Goal: Task Accomplishment & Management: Manage account settings

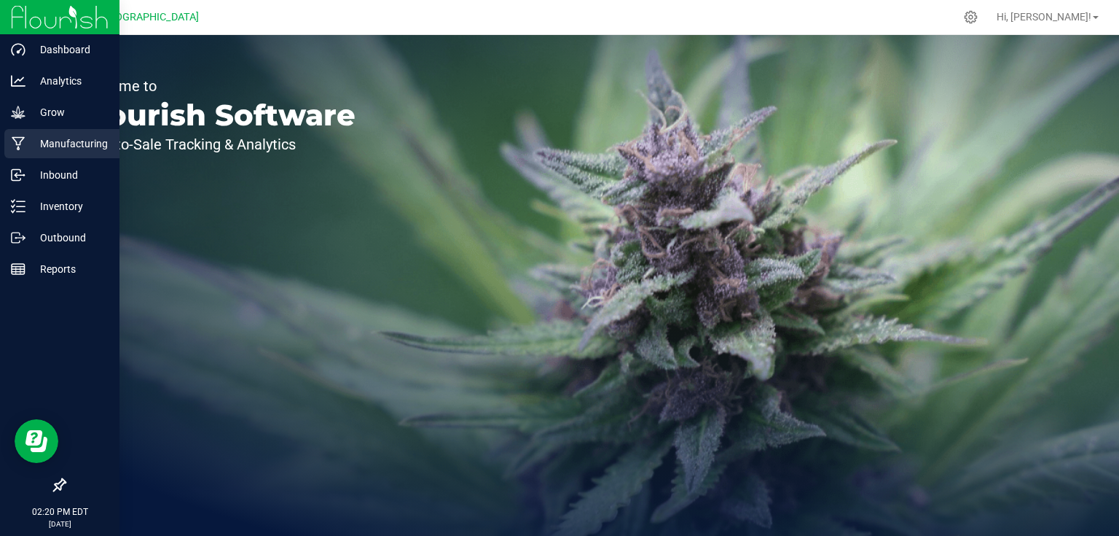
click at [61, 154] on div "Manufacturing" at bounding box center [61, 143] width 115 height 29
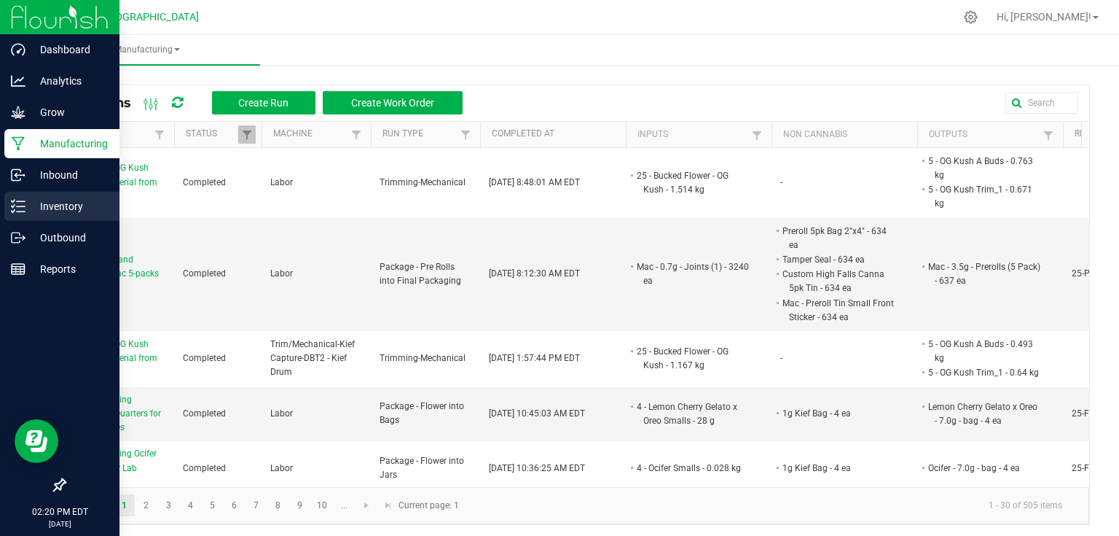
click at [62, 200] on p "Inventory" at bounding box center [69, 205] width 87 height 17
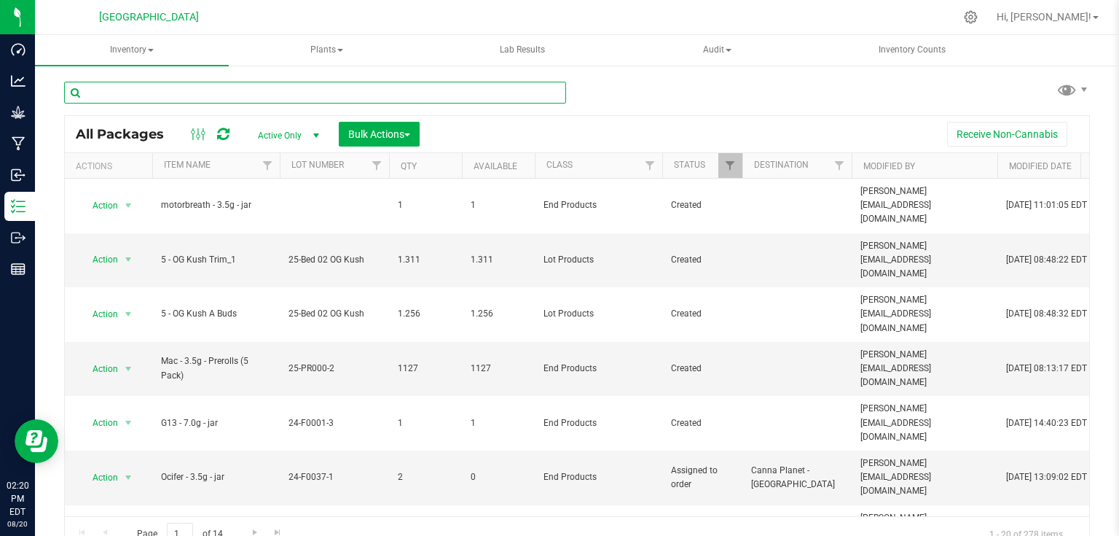
click at [202, 87] on input "text" at bounding box center [315, 93] width 502 height 22
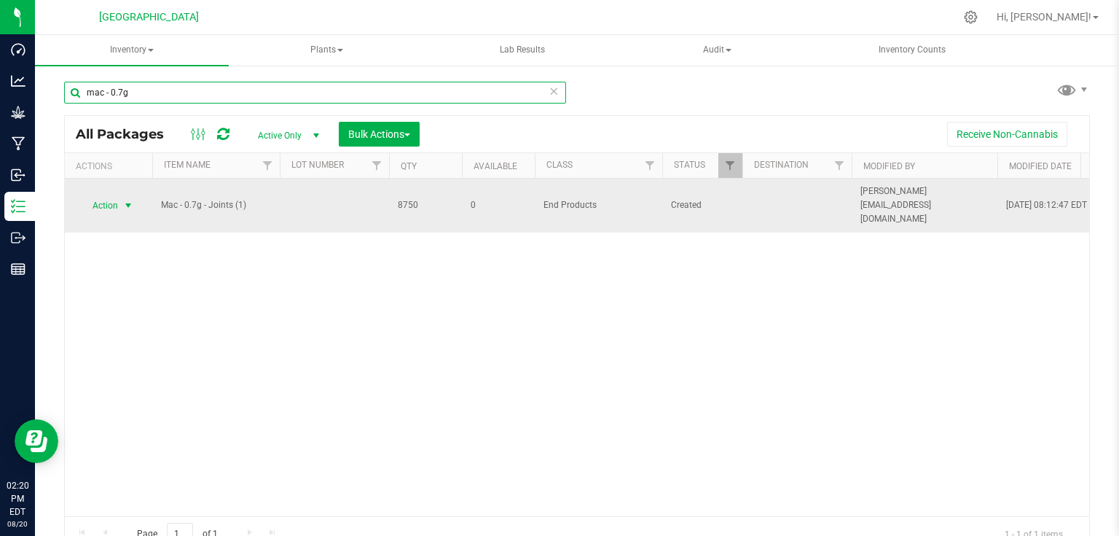
type input "mac - 0.7g"
click at [133, 200] on span "select" at bounding box center [128, 206] width 12 height 12
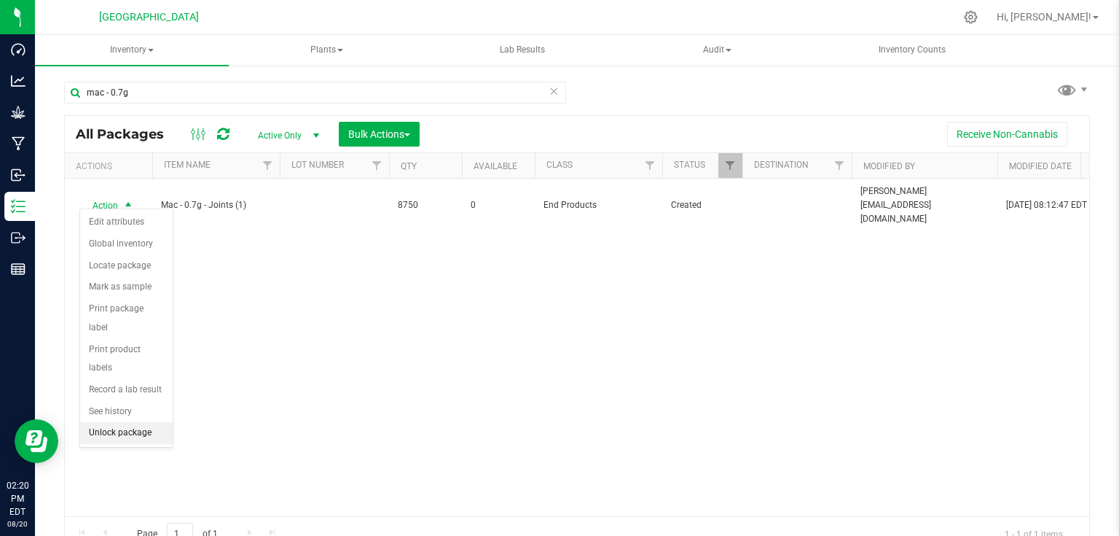
click at [106, 422] on li "Unlock package" at bounding box center [126, 433] width 93 height 22
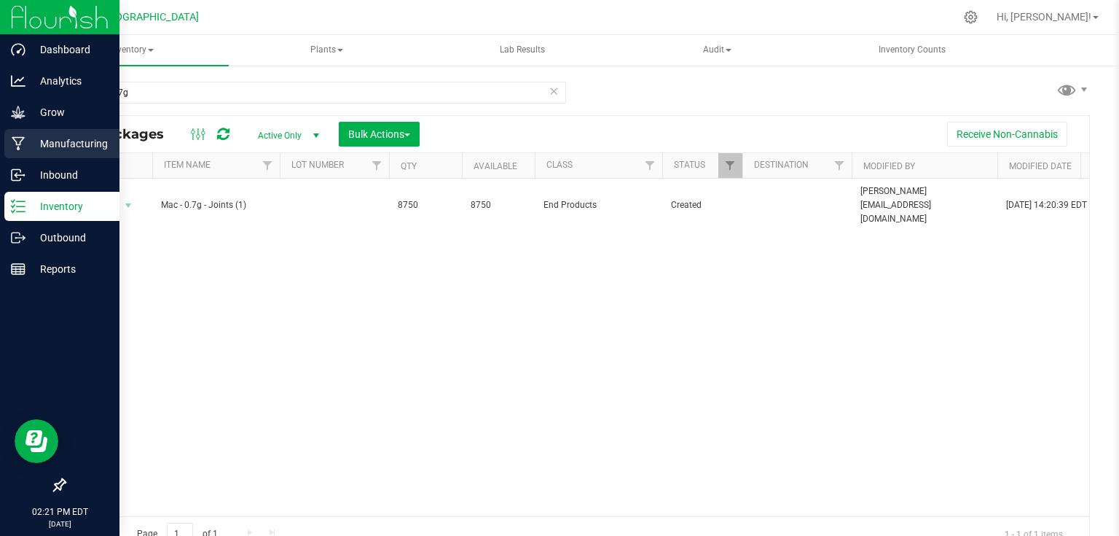
click at [23, 138] on icon at bounding box center [18, 144] width 13 height 14
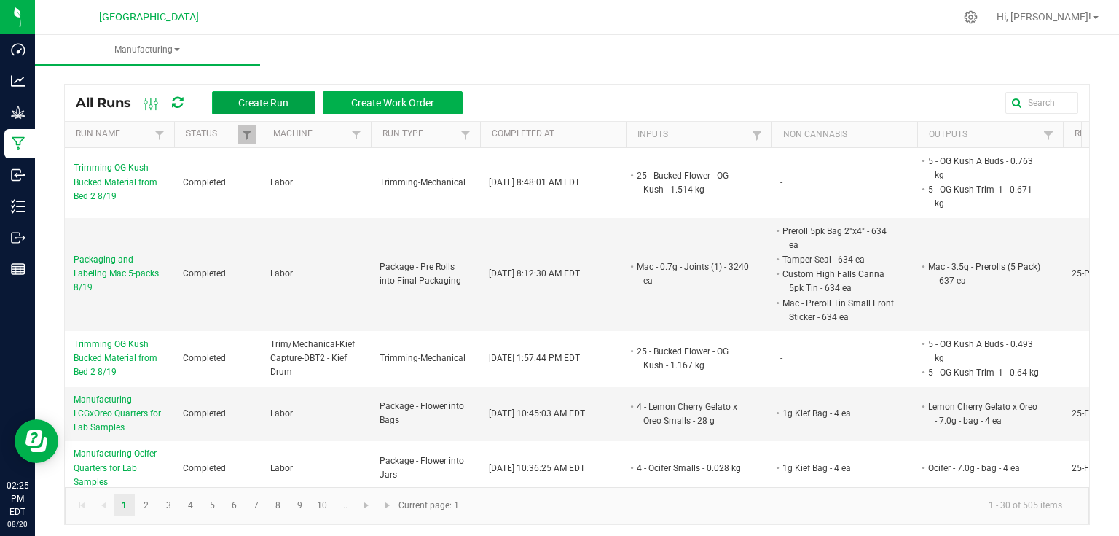
click at [280, 104] on span "Create Run" at bounding box center [263, 103] width 50 height 12
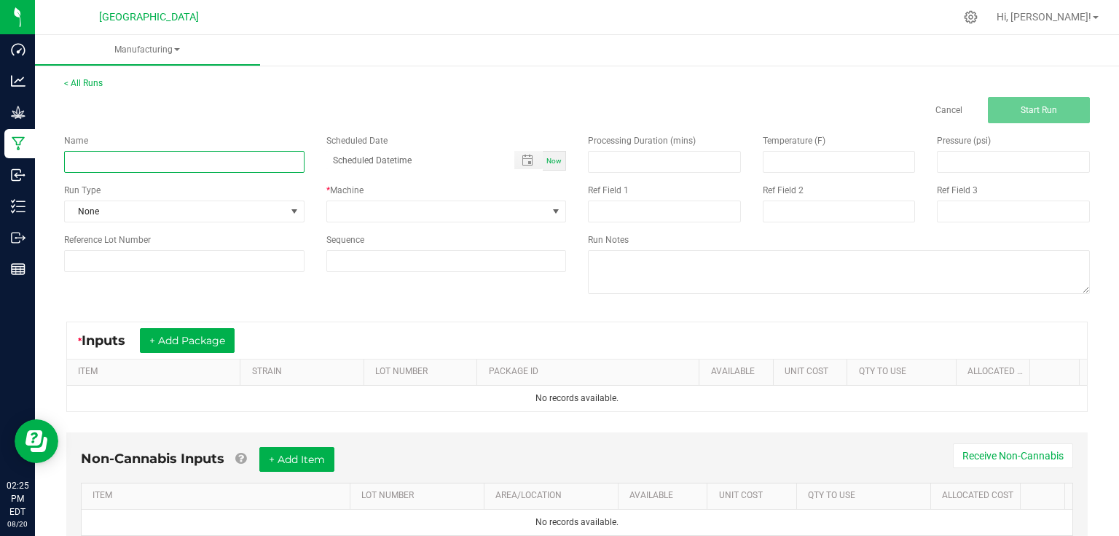
click at [280, 156] on input at bounding box center [184, 162] width 240 height 22
type input "Packaging and Labeling Mac 5-pack 8/20"
click at [648, 168] on input at bounding box center [665, 162] width 152 height 20
type input "300.00"
click at [317, 292] on div "Name Packaging and Labeling Mac 5-pack 8/20 Scheduled Date Now Run Type None * …" at bounding box center [577, 215] width 1048 height 185
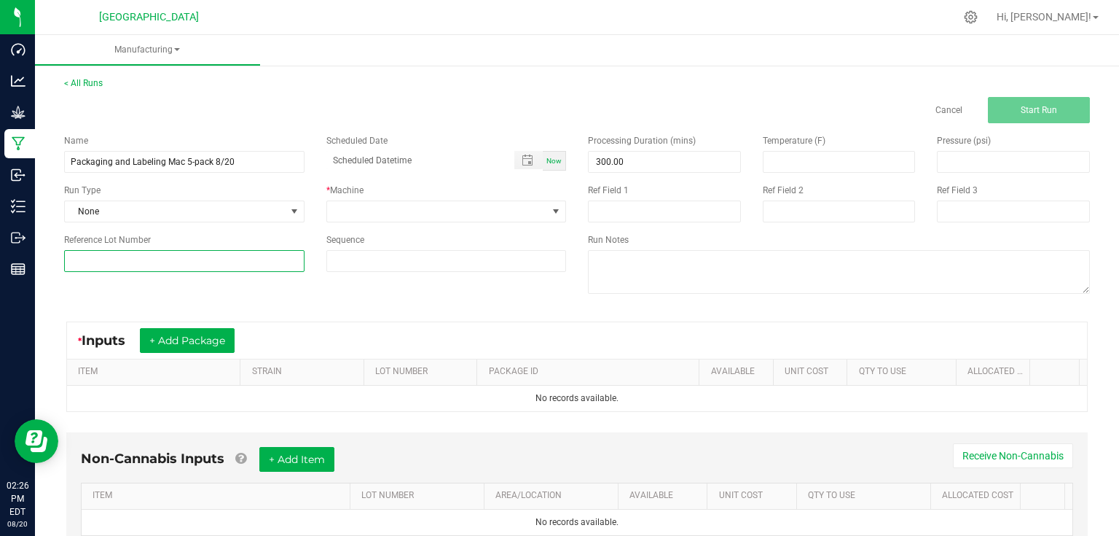
click at [236, 257] on input at bounding box center [184, 261] width 240 height 22
type input "25-PR000-2"
click at [293, 289] on div "Name Packaging and Labeling Mac 5-pack 8/20 Scheduled Date Now Run Type None * …" at bounding box center [577, 215] width 1048 height 185
click at [620, 200] on input at bounding box center [664, 211] width 153 height 22
type input "48 rejects"
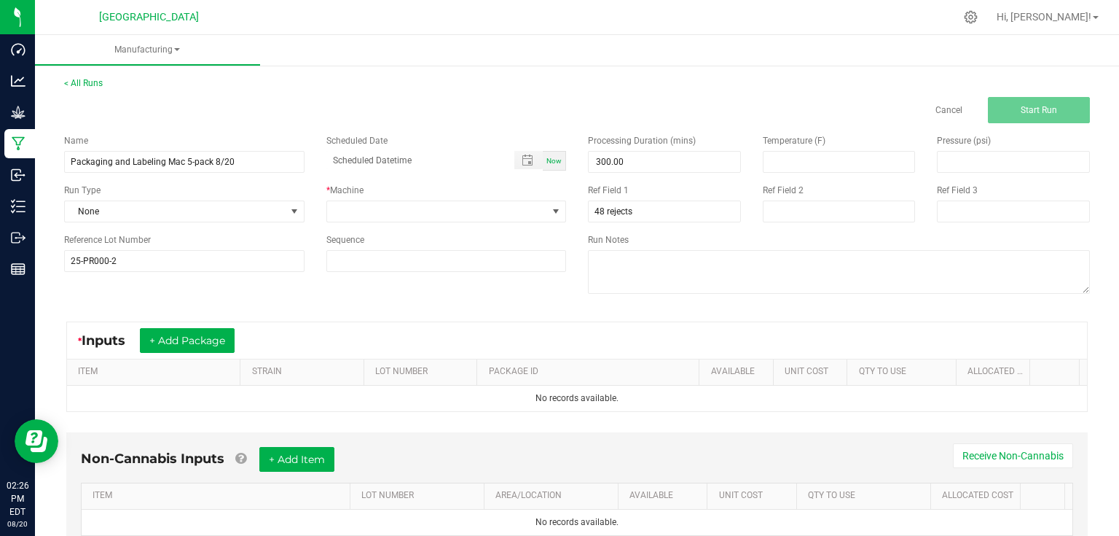
click at [437, 317] on div "* Inputs + Add Package ITEM STRAIN LOT NUMBER PACKAGE ID AVAILABLE Unit Cost QT…" at bounding box center [577, 366] width 1048 height 117
click at [183, 350] on button "+ Add Package" at bounding box center [187, 340] width 95 height 25
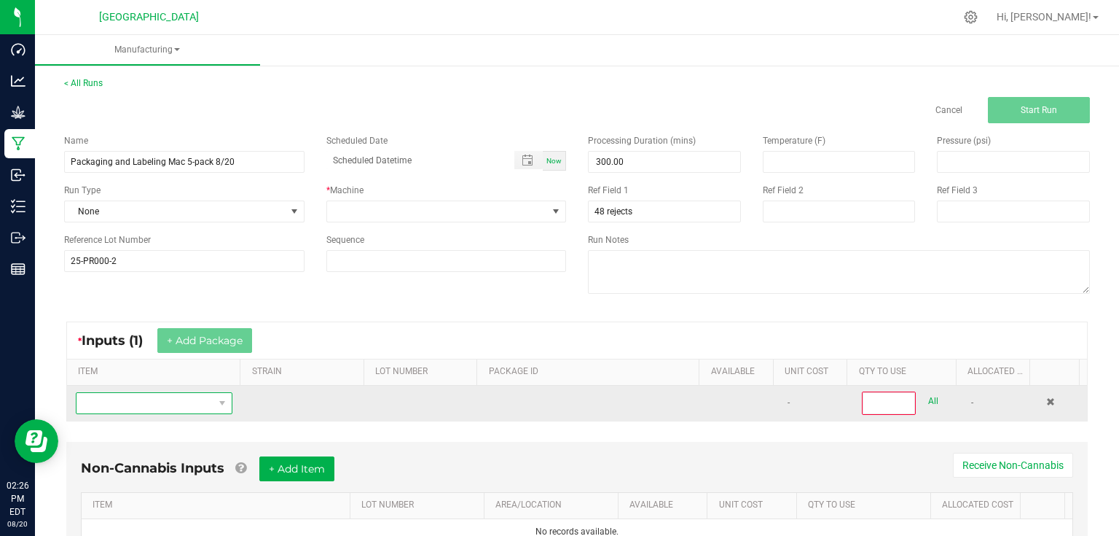
click at [158, 411] on span "NO DATA FOUND" at bounding box center [145, 403] width 137 height 20
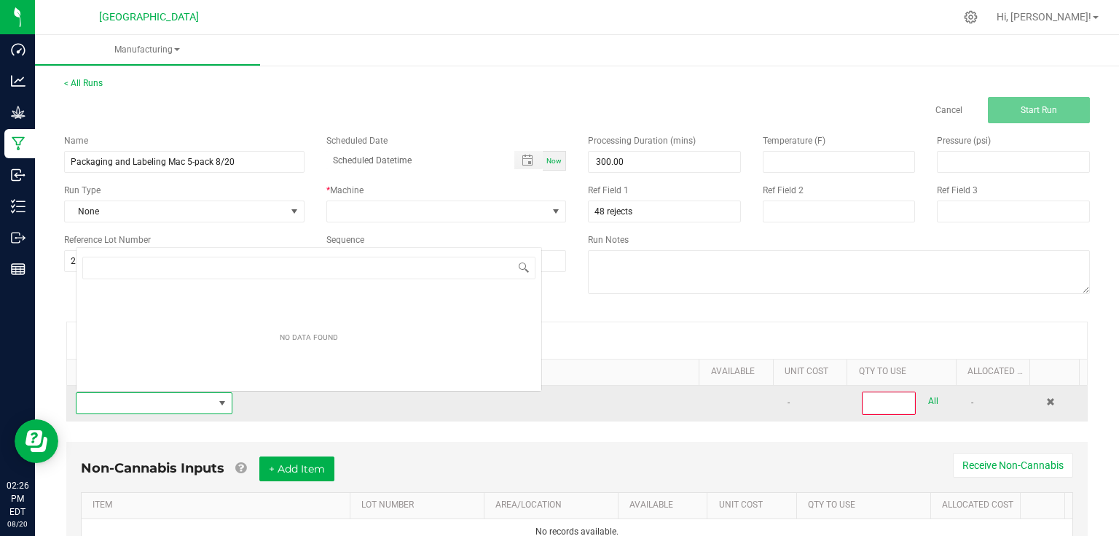
scroll to position [21, 152]
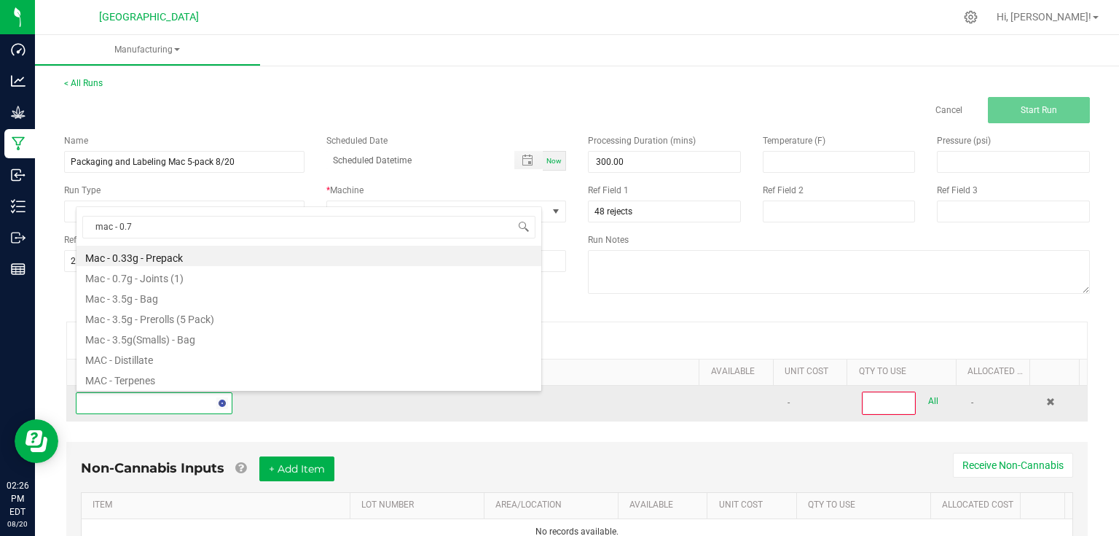
type input "mac - 0.7g"
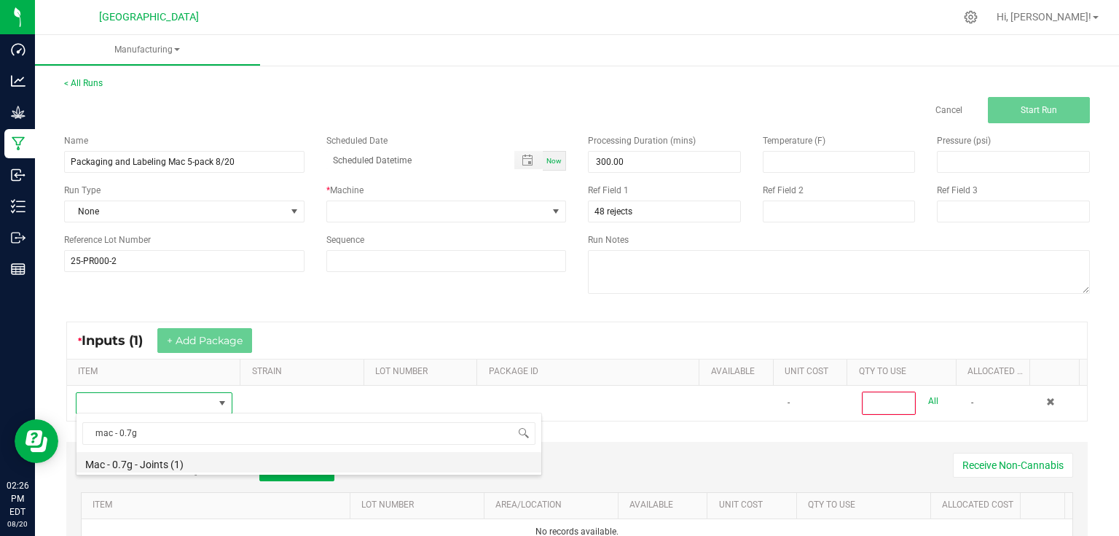
click at [180, 467] on li "Mac - 0.7g - Joints (1)" at bounding box center [309, 462] width 465 height 20
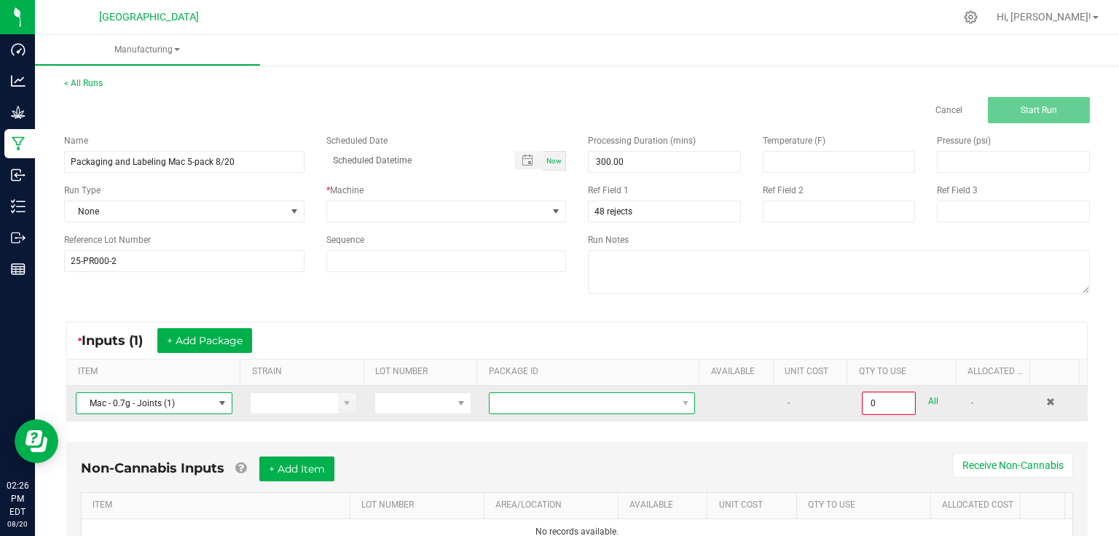
click at [633, 409] on span at bounding box center [583, 403] width 187 height 20
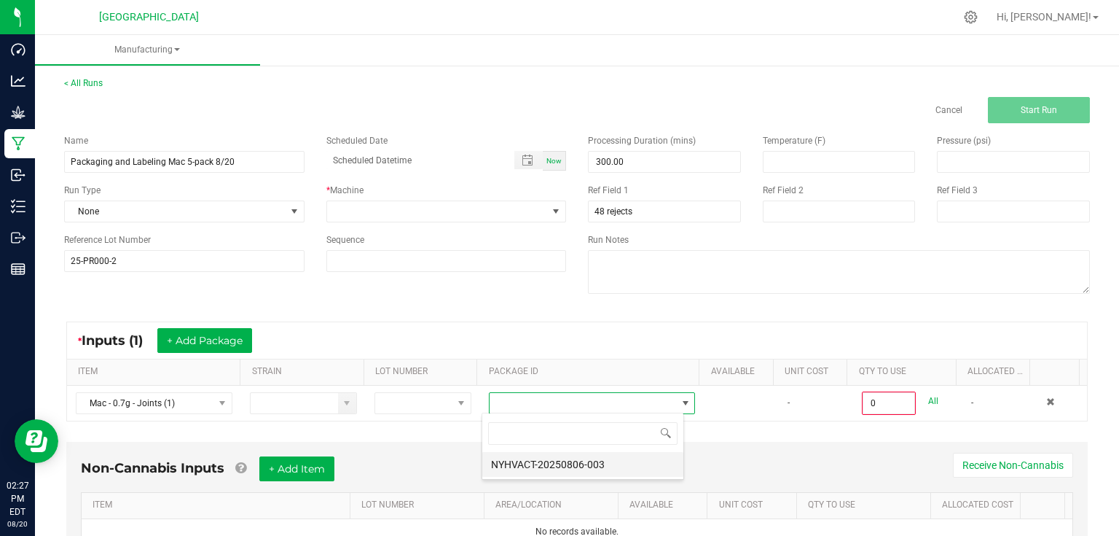
scroll to position [21, 202]
click at [521, 462] on li "NYHVACT-20250806-003" at bounding box center [582, 464] width 201 height 25
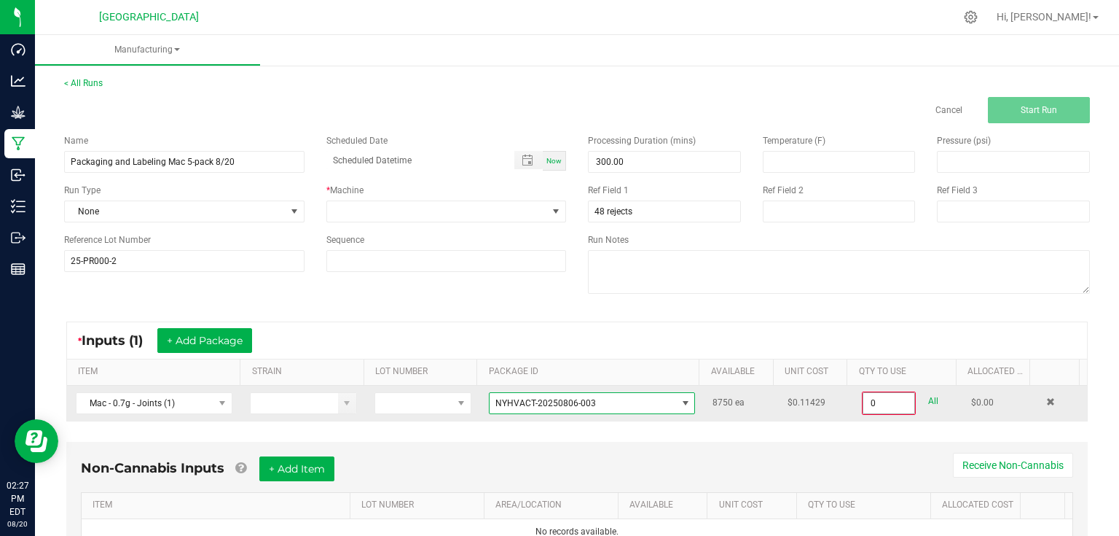
click at [894, 405] on input "0" at bounding box center [889, 403] width 51 height 20
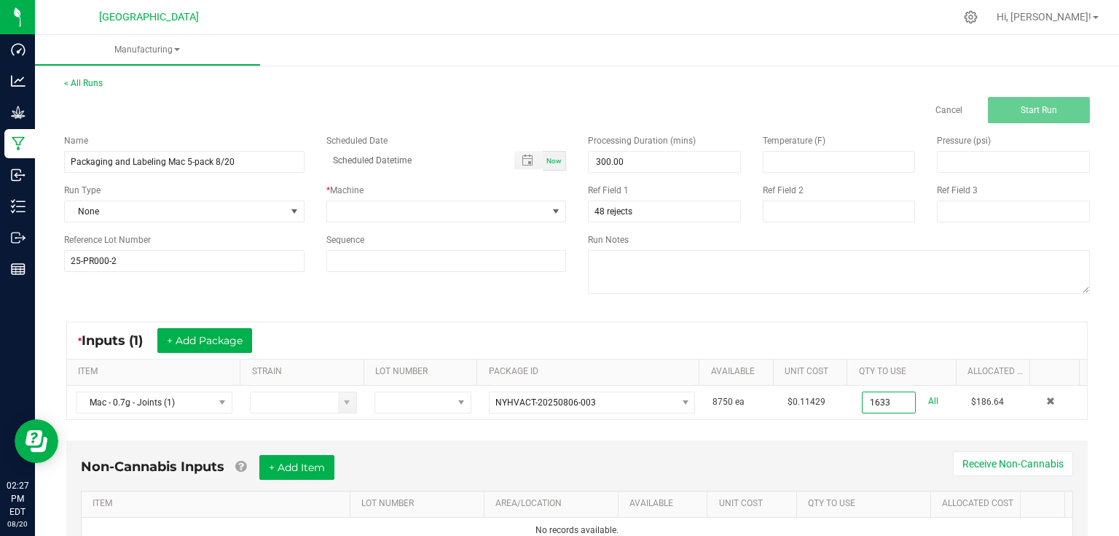
type input "1633 ea"
click at [802, 474] on div "Non-Cannabis Inputs + Add Item Receive Non-Cannabis" at bounding box center [577, 473] width 993 height 36
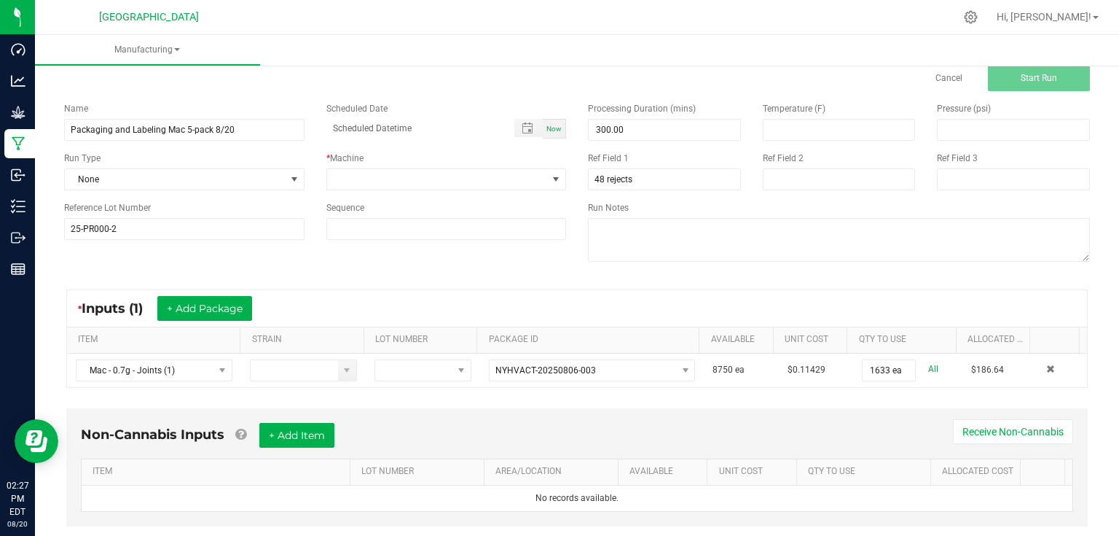
scroll to position [62, 0]
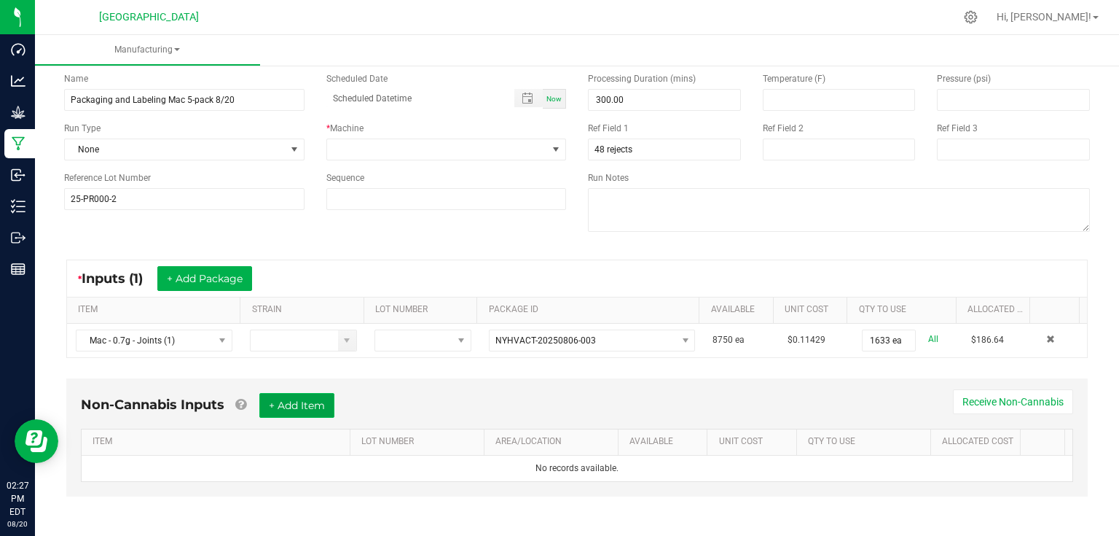
click at [271, 393] on button "+ Add Item" at bounding box center [296, 405] width 75 height 25
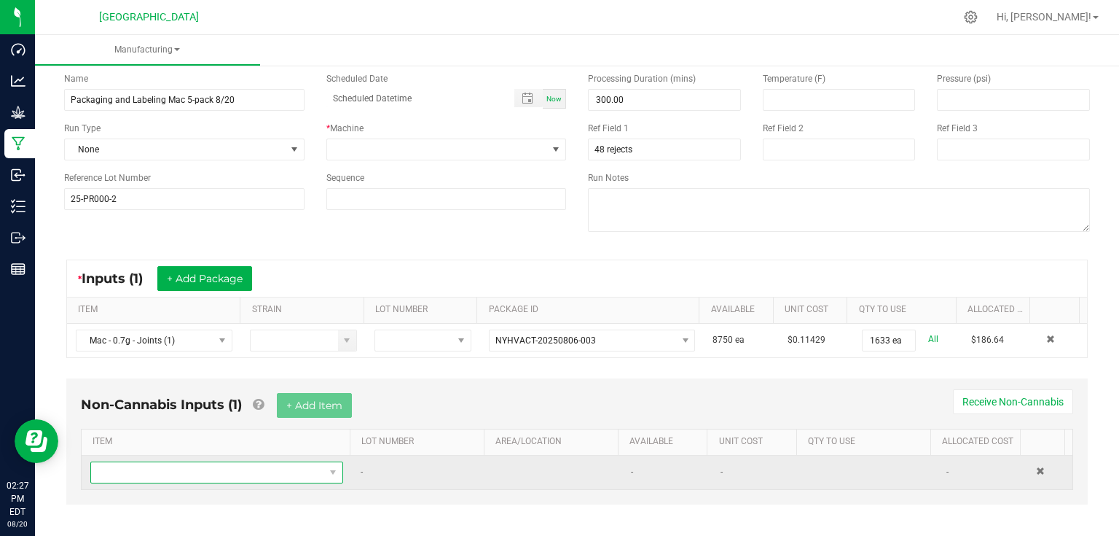
click at [232, 468] on span "NO DATA FOUND" at bounding box center [207, 472] width 233 height 20
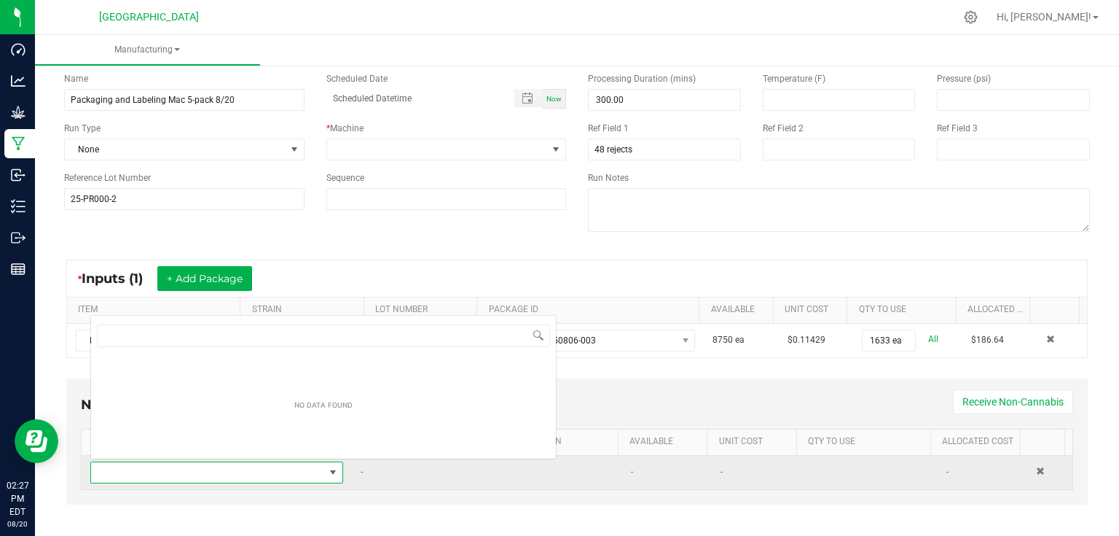
scroll to position [21, 245]
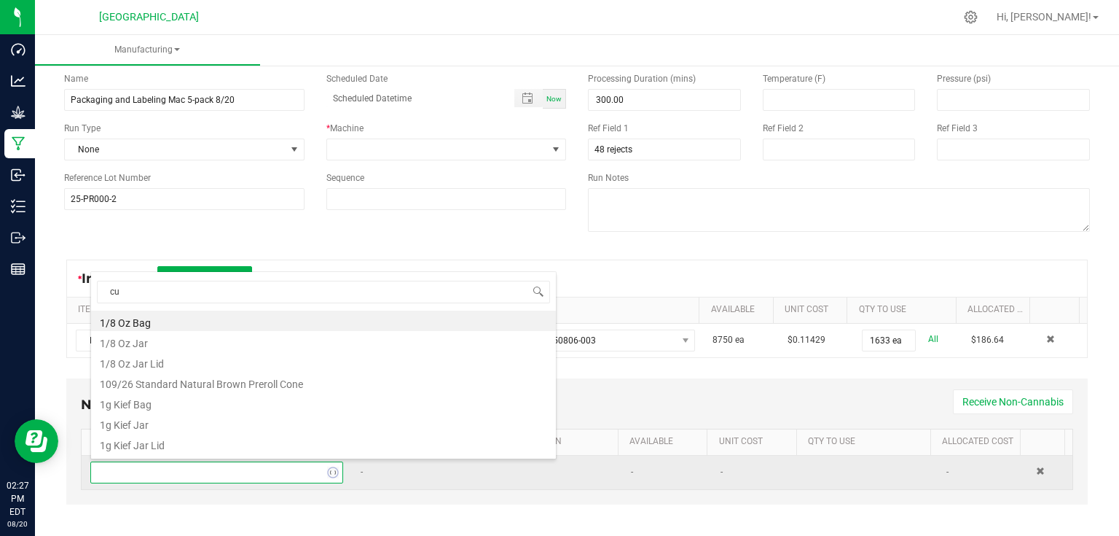
type input "cus"
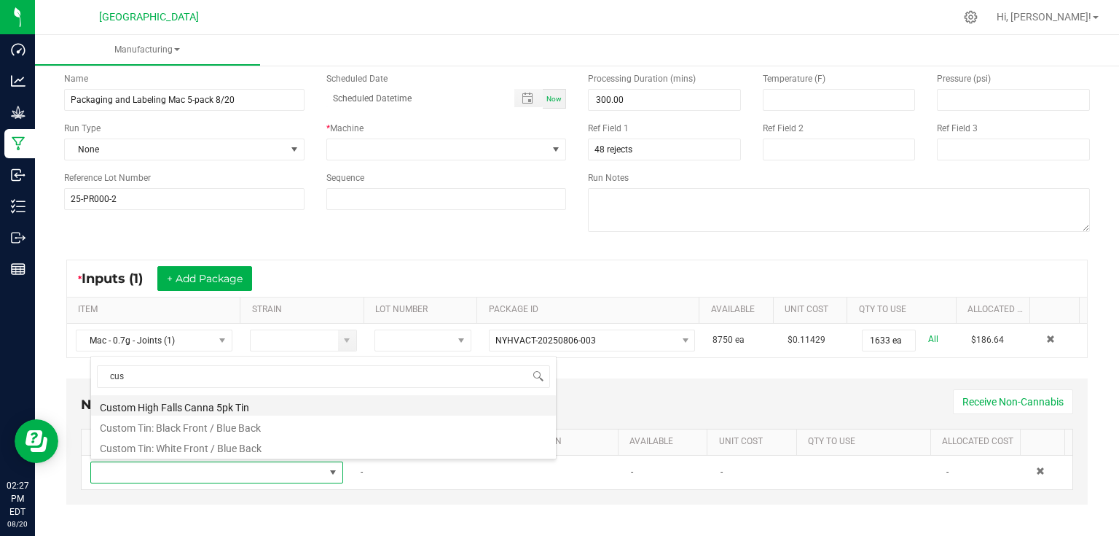
click at [235, 410] on li "Custom High Falls Canna 5pk Tin" at bounding box center [323, 405] width 465 height 20
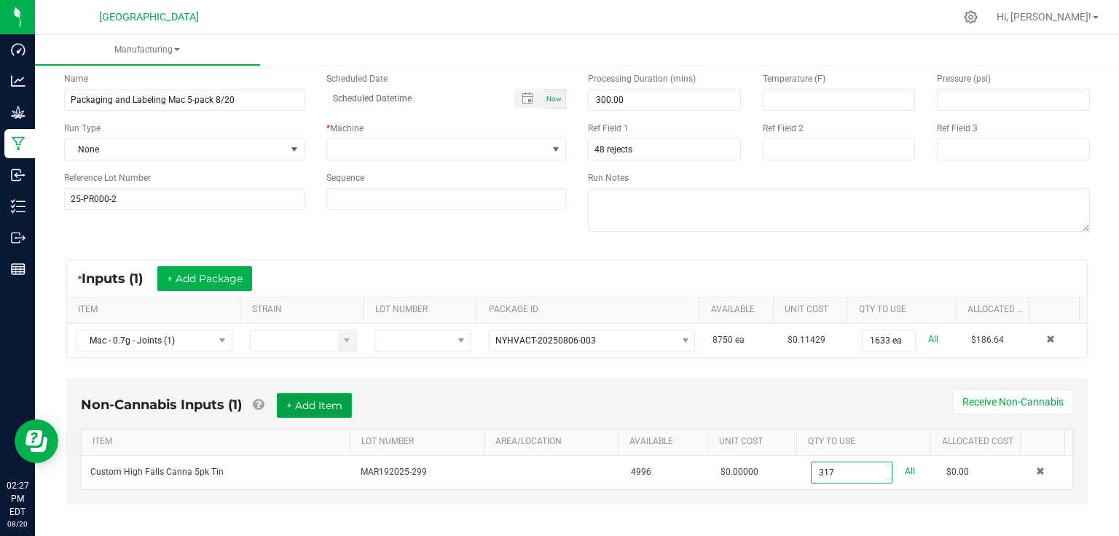
type input "317 ea"
click at [314, 396] on button "+ Add Item" at bounding box center [314, 405] width 75 height 25
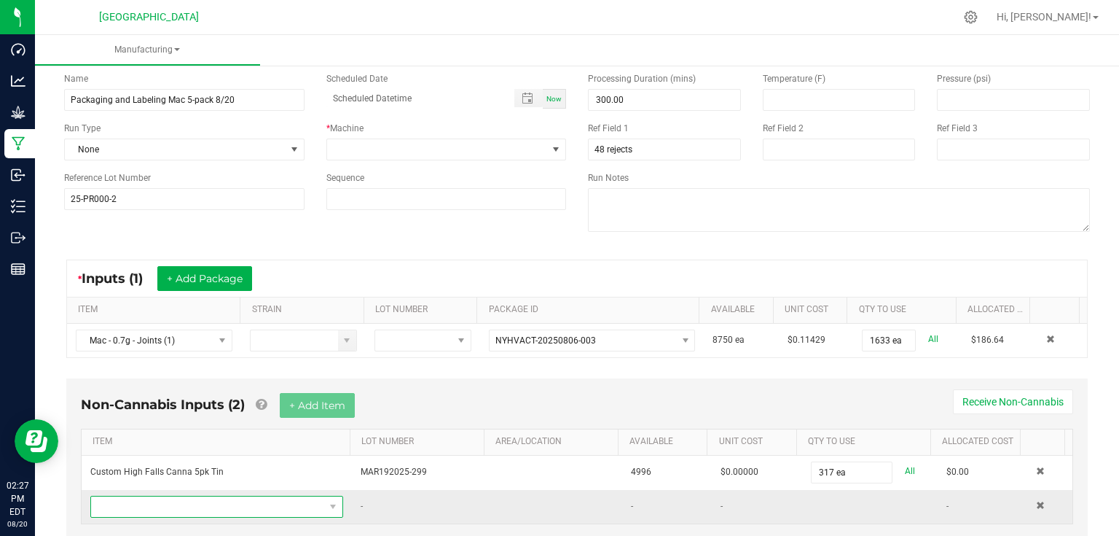
click at [210, 509] on span "NO DATA FOUND" at bounding box center [207, 506] width 233 height 20
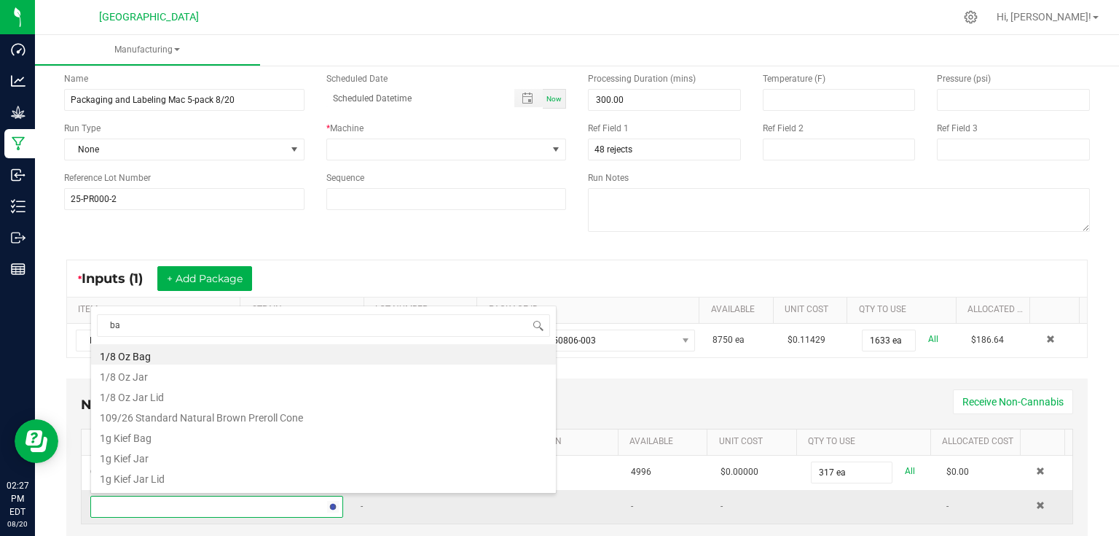
type input "bag"
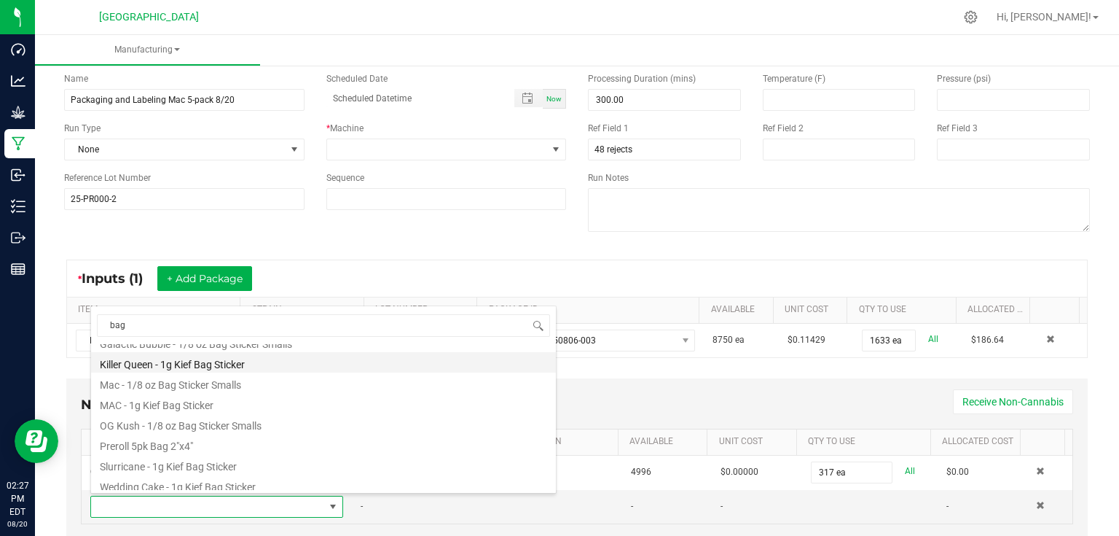
scroll to position [79, 0]
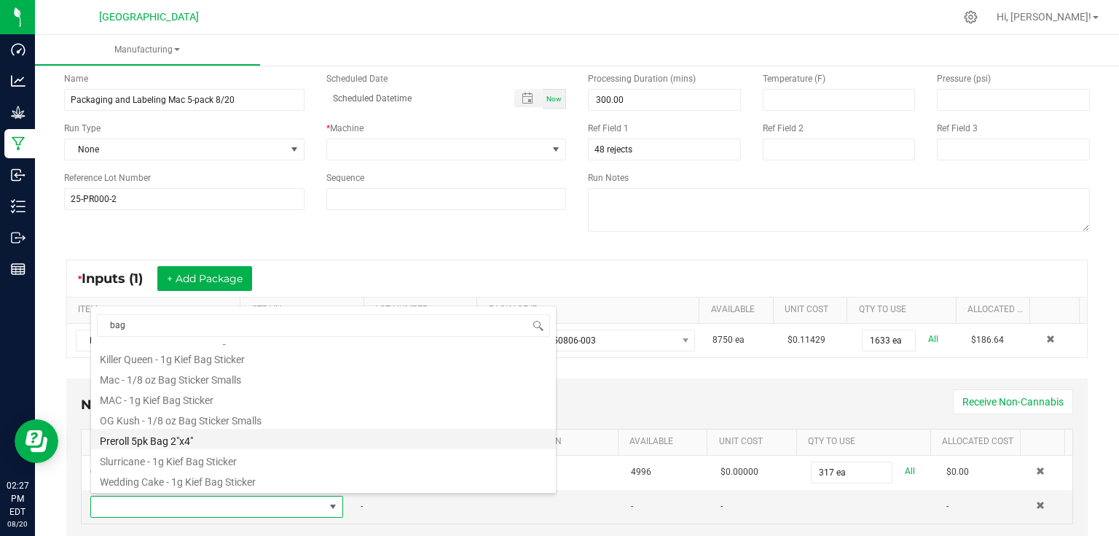
click at [172, 436] on li "Preroll 5pk Bag 2"x4"" at bounding box center [323, 439] width 465 height 20
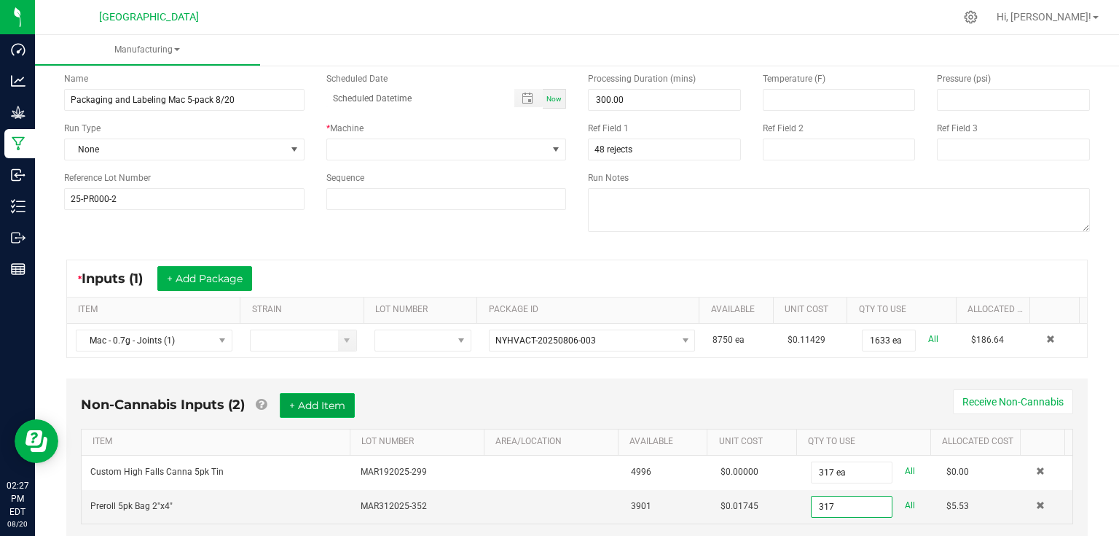
type input "317 ea"
click at [326, 399] on button "+ Add Item" at bounding box center [317, 405] width 75 height 25
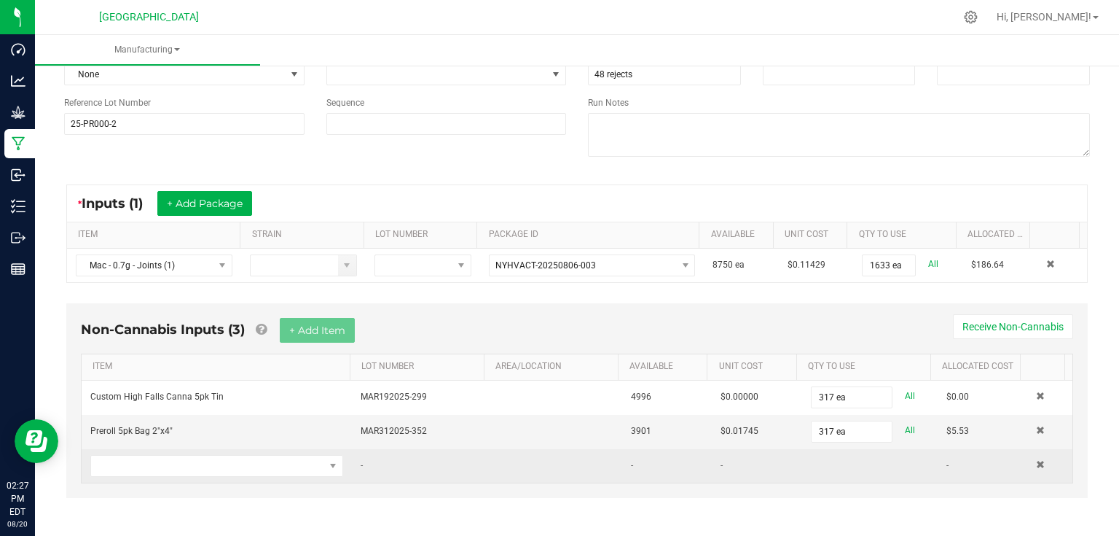
scroll to position [137, 0]
click at [175, 461] on span "NO DATA FOUND" at bounding box center [207, 465] width 233 height 20
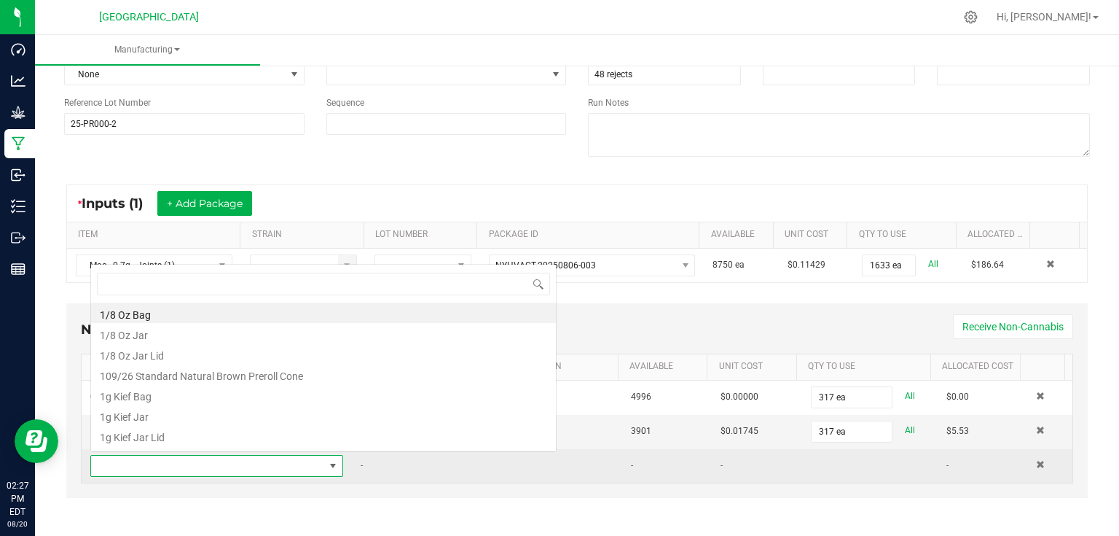
scroll to position [21, 245]
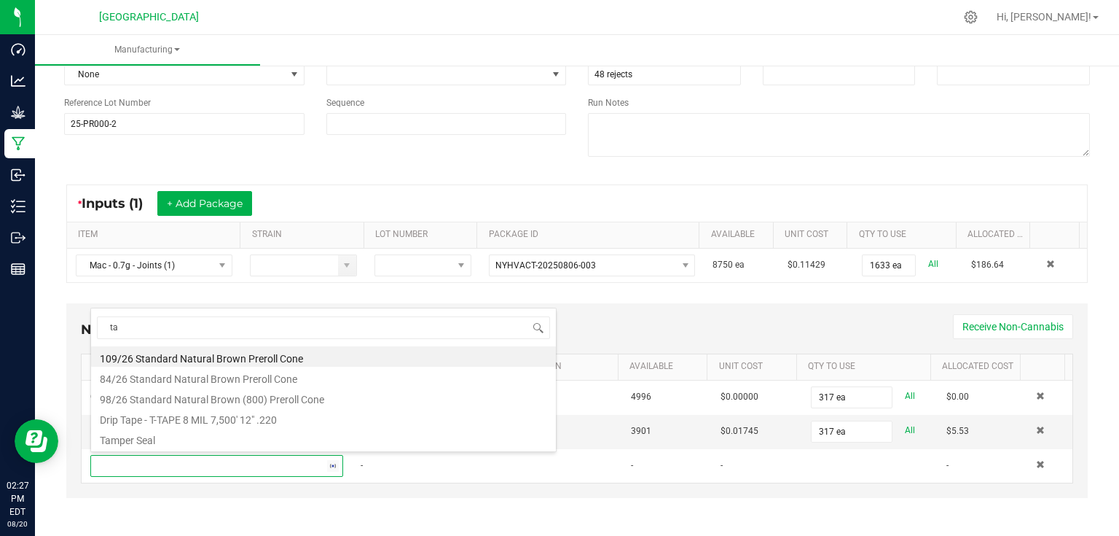
type input "tam"
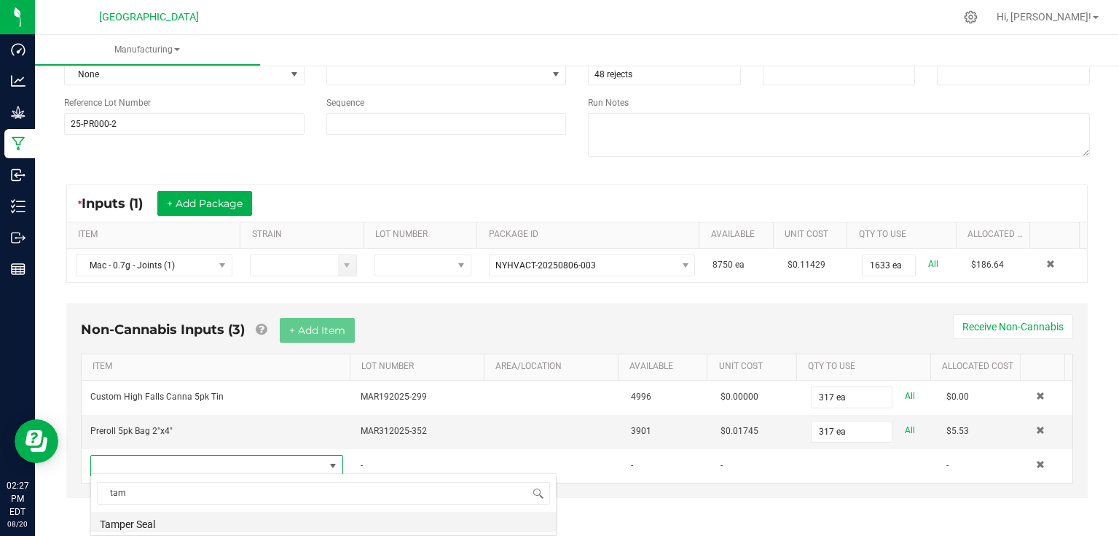
click at [186, 529] on li "Tamper Seal" at bounding box center [323, 522] width 465 height 20
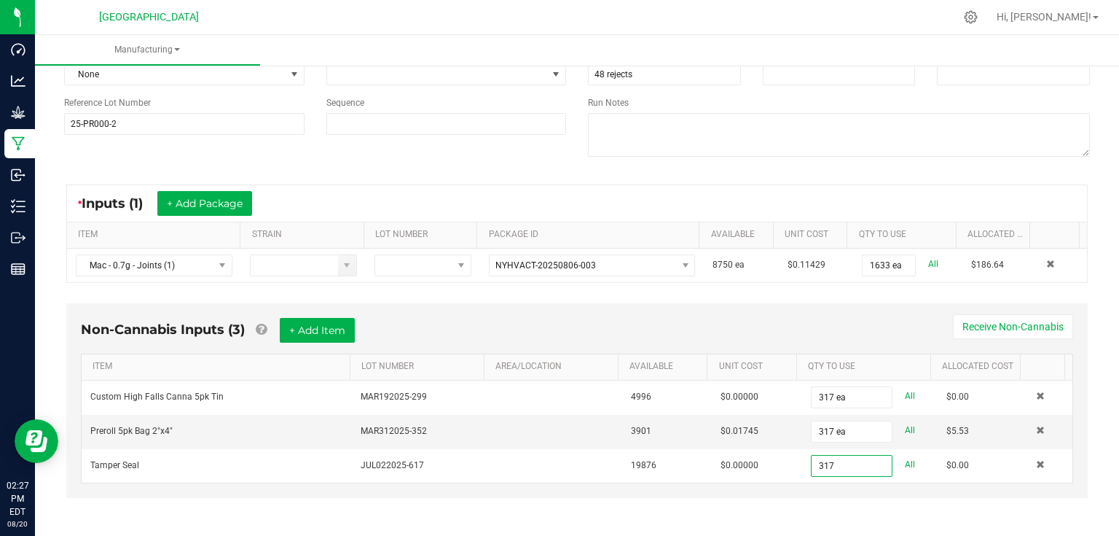
type input "317 ea"
click at [732, 324] on div "Non-Cannabis Inputs (3) + Add Item Receive Non-Cannabis" at bounding box center [577, 336] width 993 height 36
click at [302, 332] on button "+ Add Item" at bounding box center [317, 330] width 75 height 25
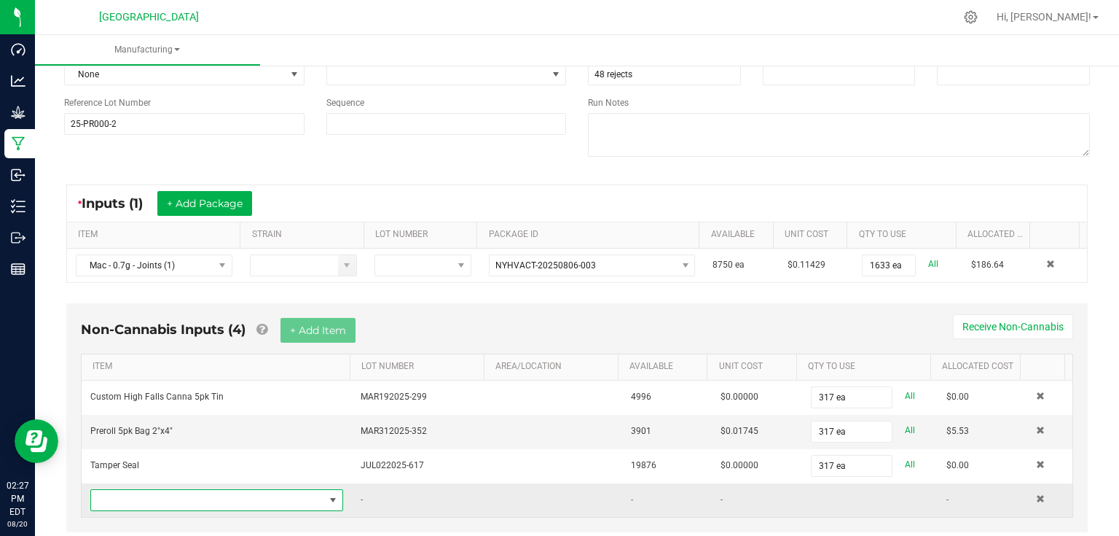
click at [181, 490] on span "NO DATA FOUND" at bounding box center [207, 500] width 233 height 20
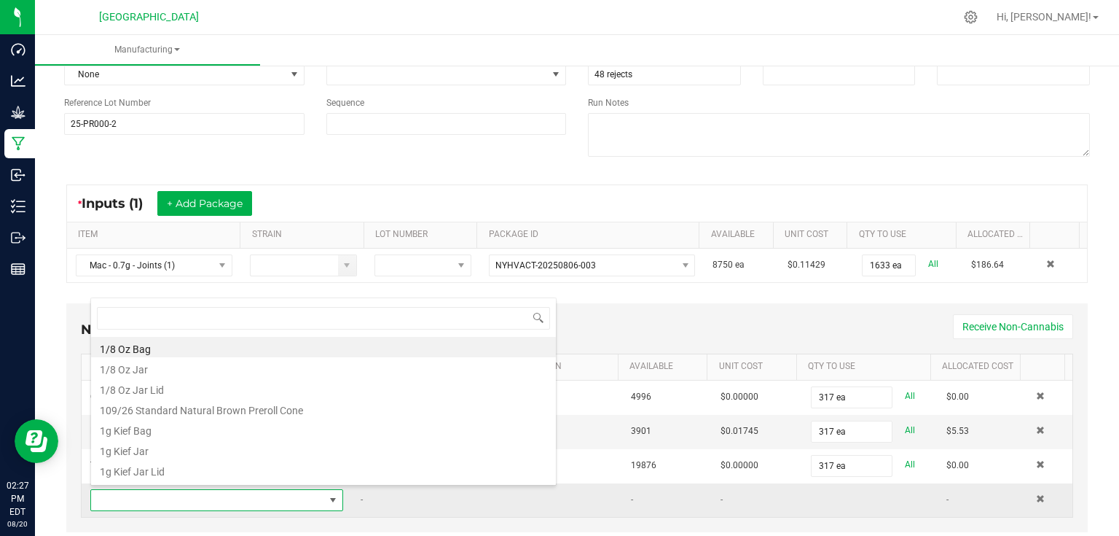
scroll to position [21, 245]
type input "mac"
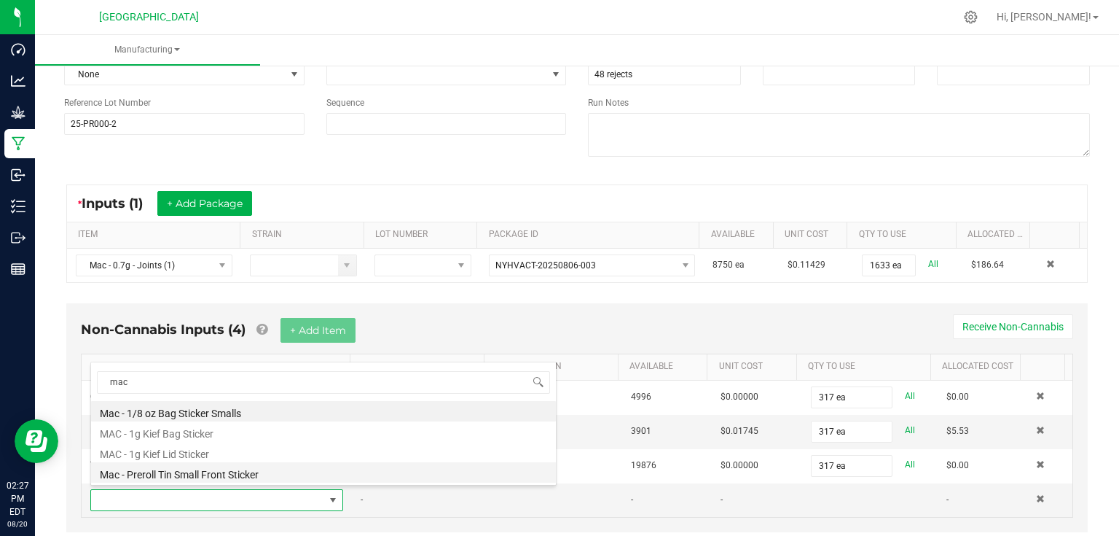
click at [184, 473] on li "Mac - Preroll Tin Small Front Sticker" at bounding box center [323, 472] width 465 height 20
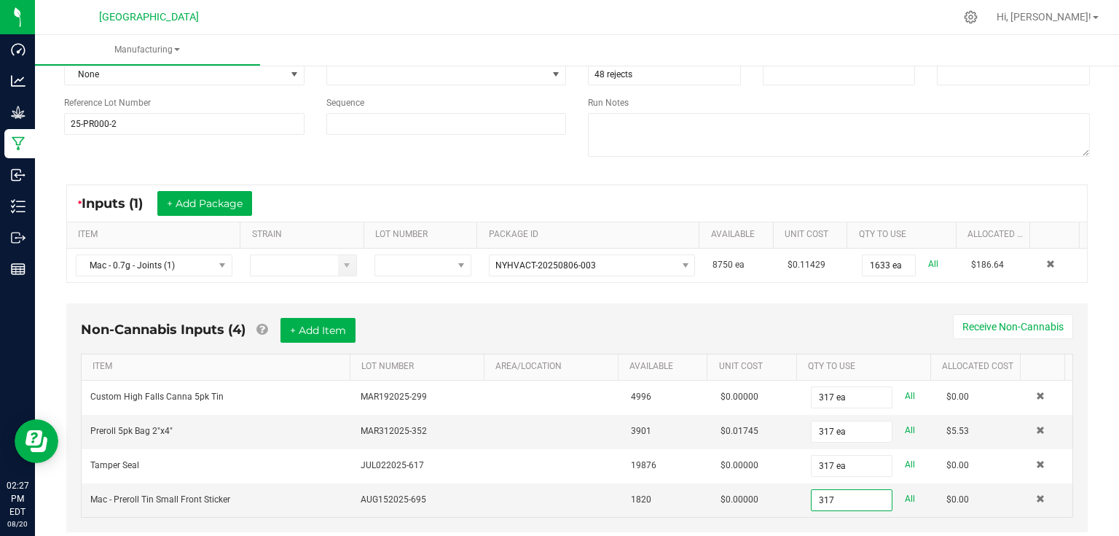
type input "317 ea"
click at [898, 340] on div "Non-Cannabis Inputs (4) + Add Item Receive Non-Cannabis" at bounding box center [577, 336] width 993 height 36
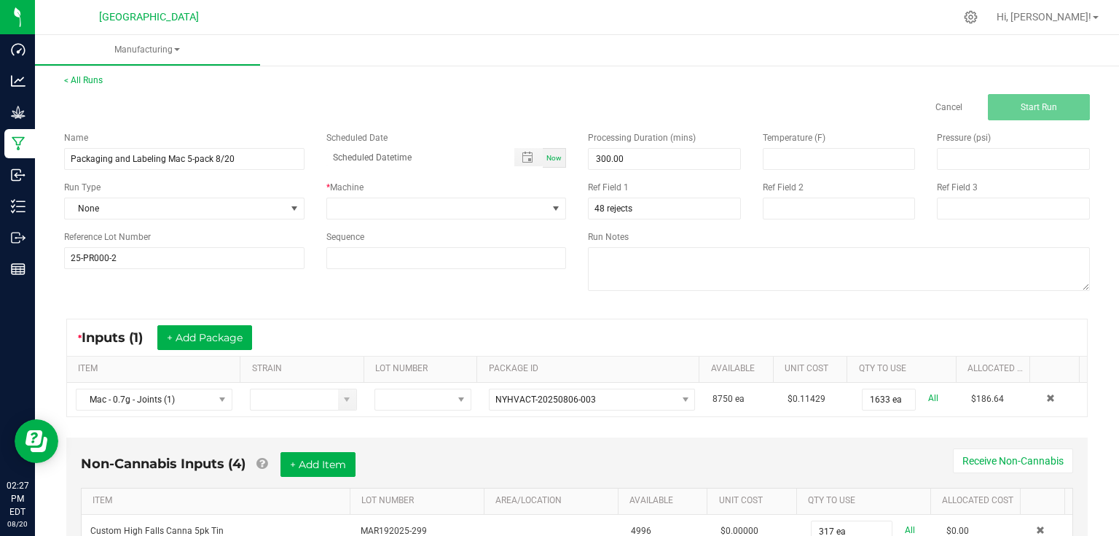
scroll to position [0, 0]
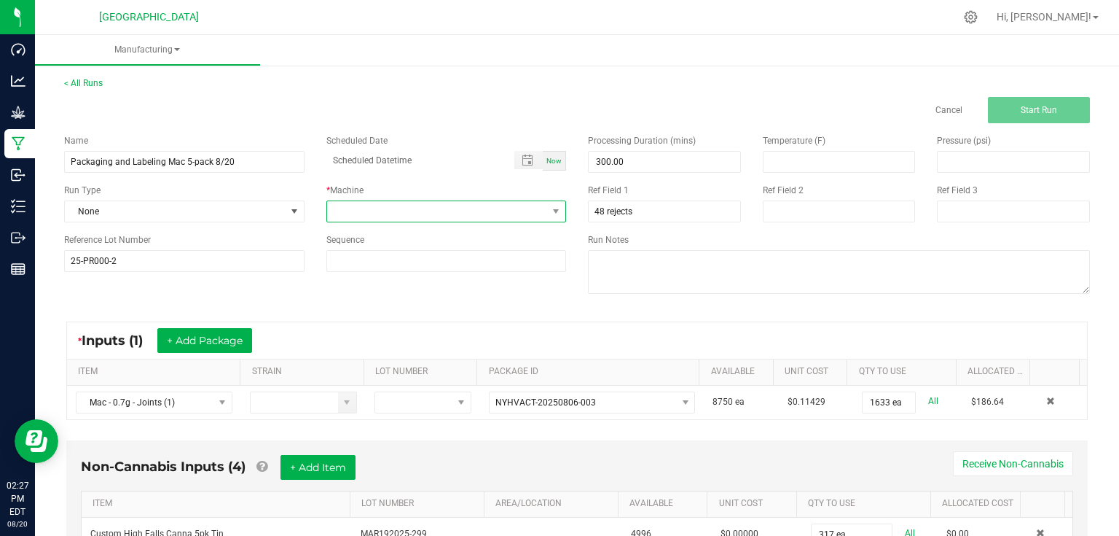
click at [414, 210] on span at bounding box center [437, 211] width 221 height 20
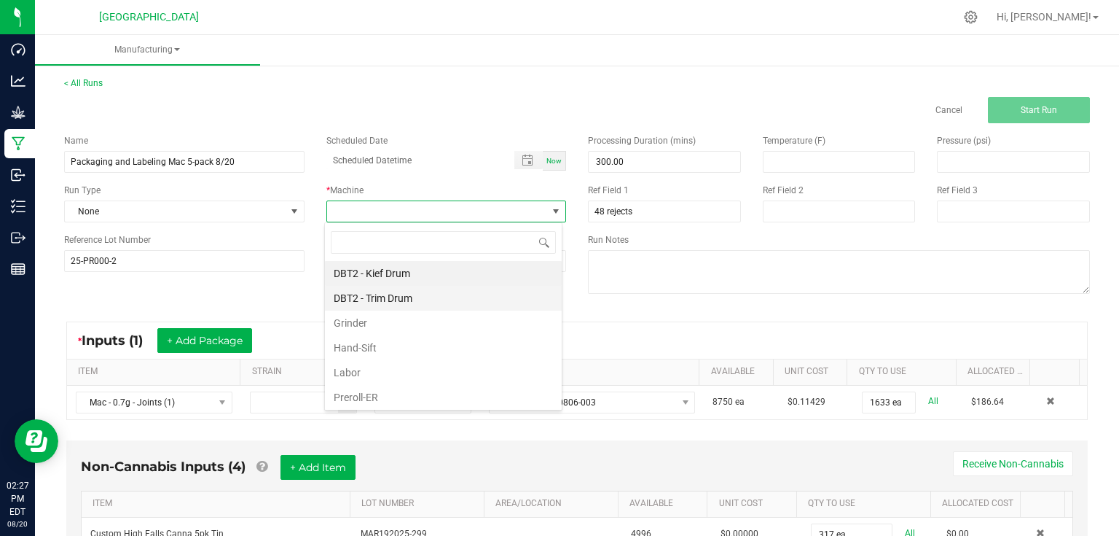
scroll to position [21, 238]
click at [367, 367] on li "Labor" at bounding box center [443, 372] width 237 height 25
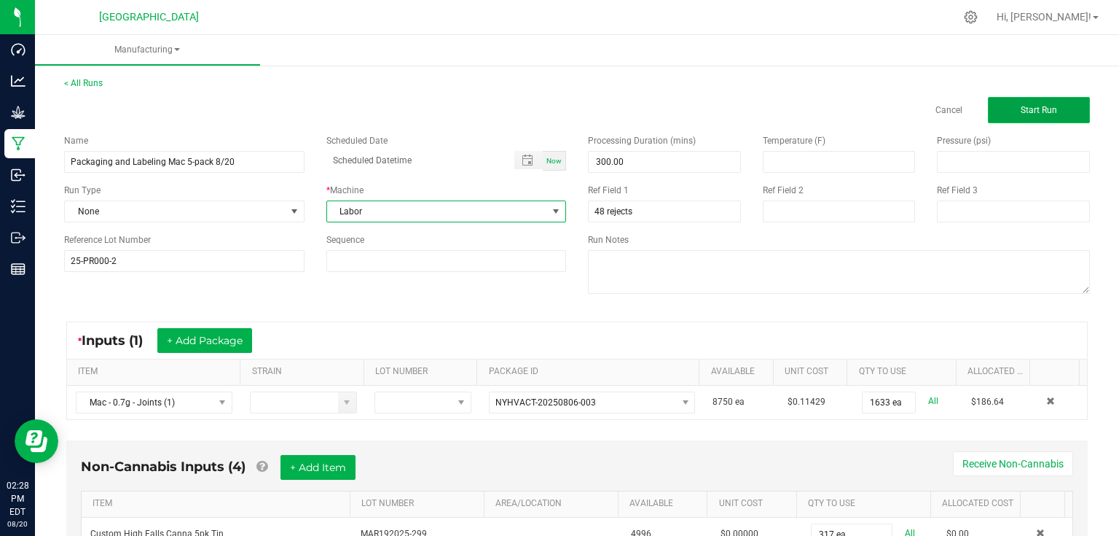
click at [1038, 116] on button "Start Run" at bounding box center [1039, 110] width 102 height 26
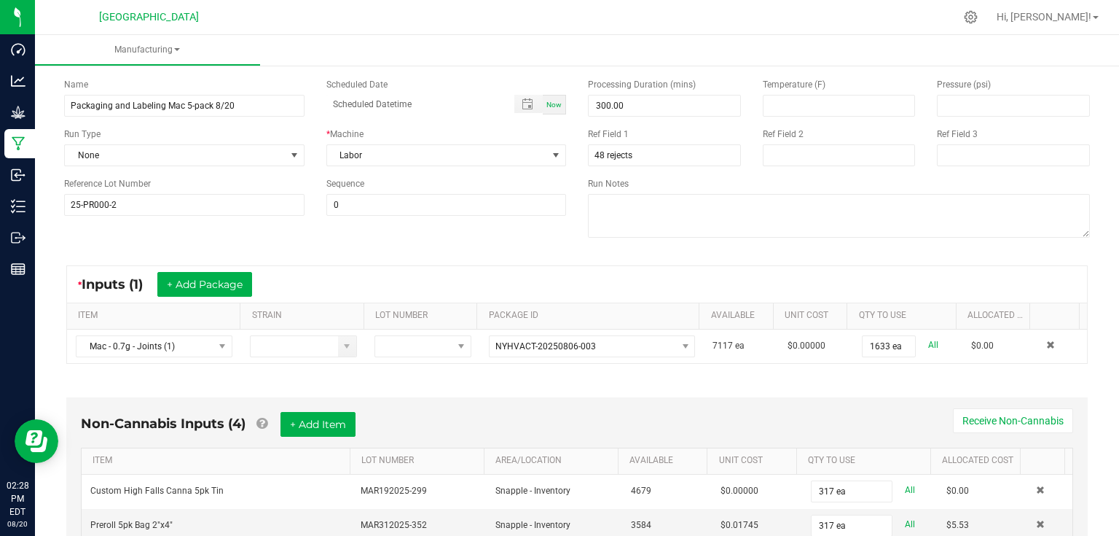
scroll to position [350, 0]
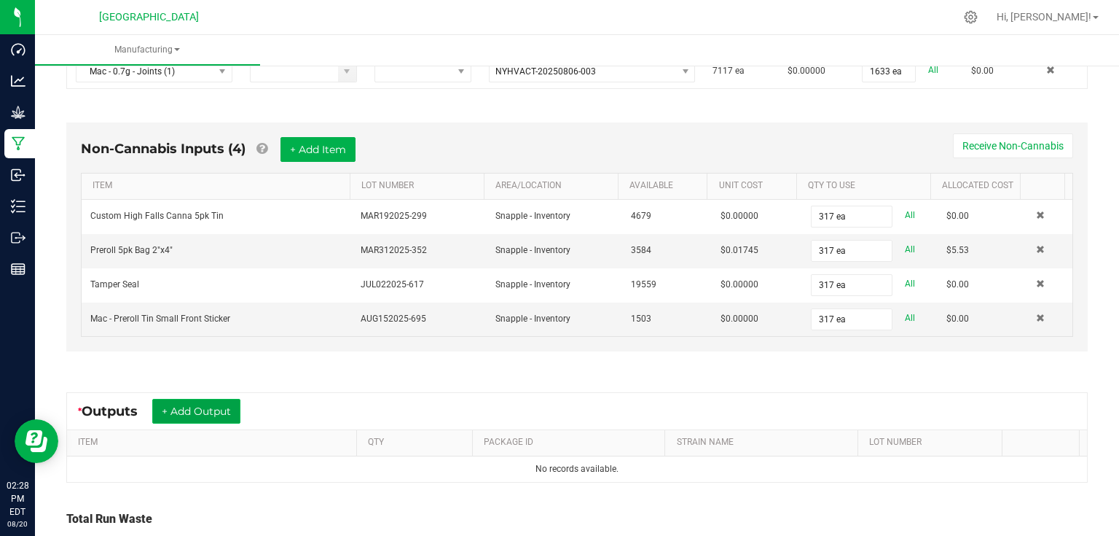
click at [209, 405] on button "+ Add Output" at bounding box center [196, 411] width 88 height 25
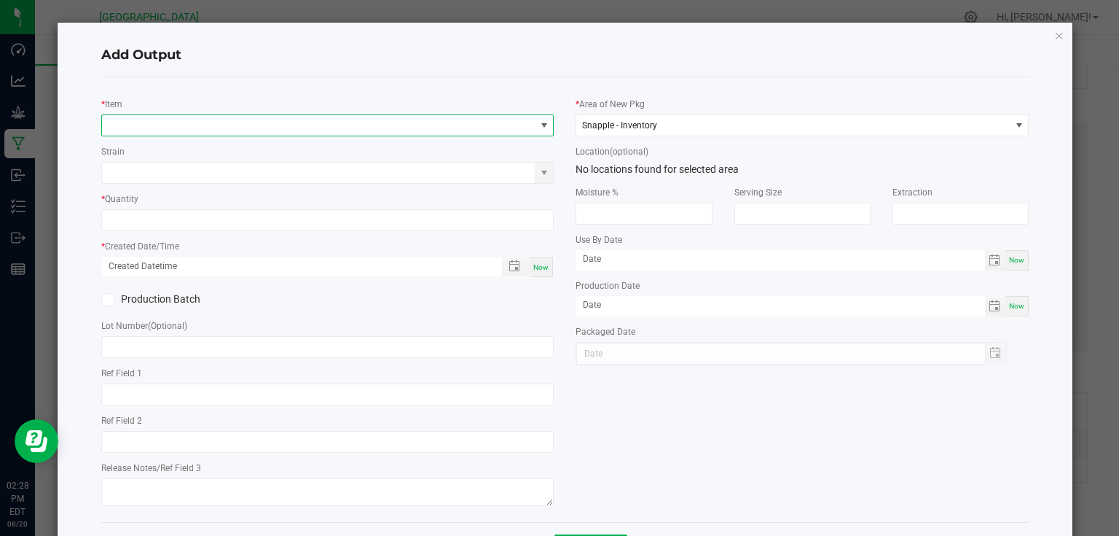
click at [196, 131] on span "NO DATA FOUND" at bounding box center [319, 125] width 434 height 20
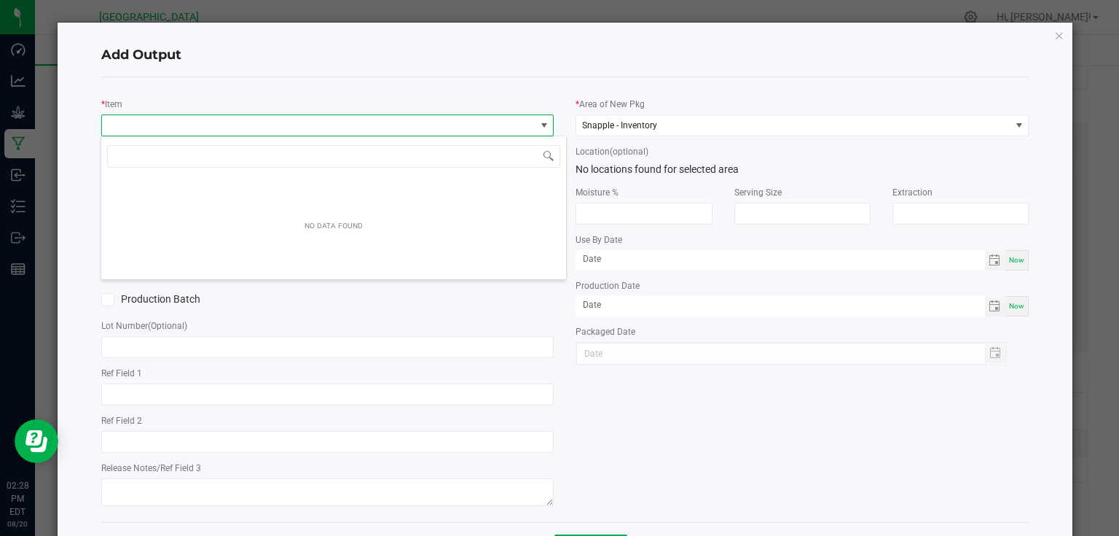
scroll to position [21, 449]
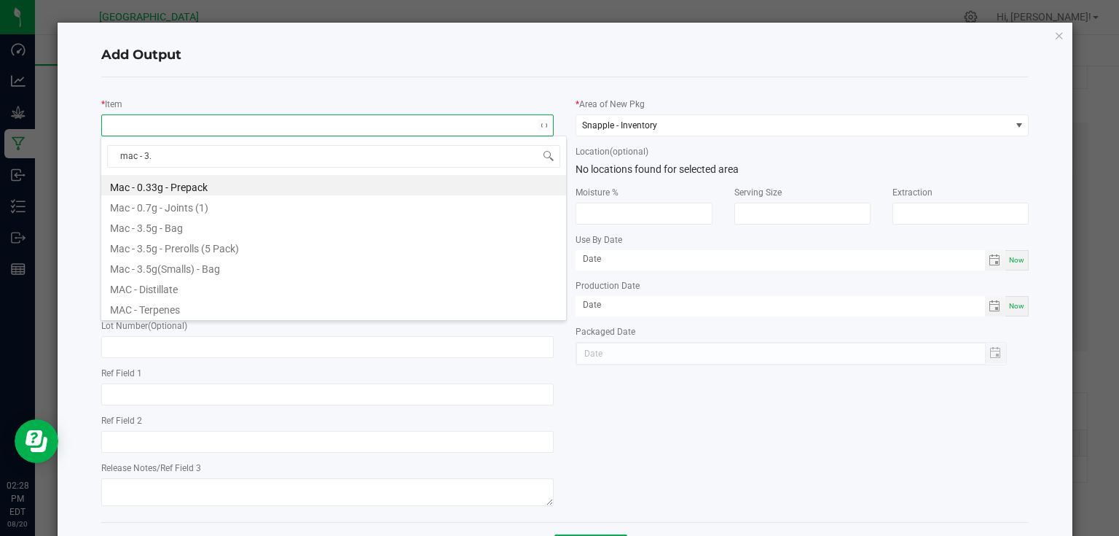
type input "mac - 3.5"
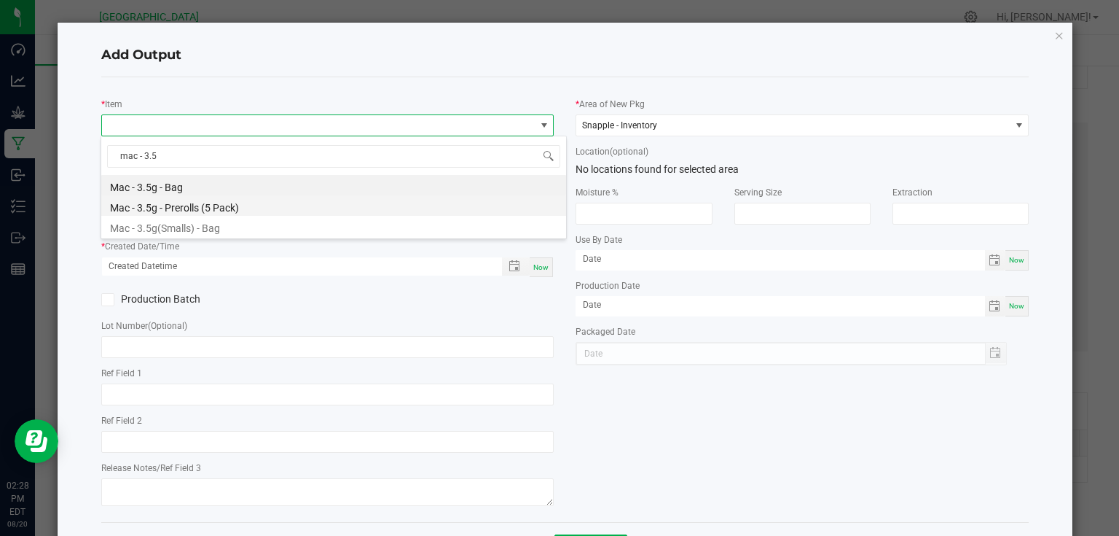
click at [234, 209] on li "Mac - 3.5g - Prerolls (5 Pack)" at bounding box center [333, 205] width 465 height 20
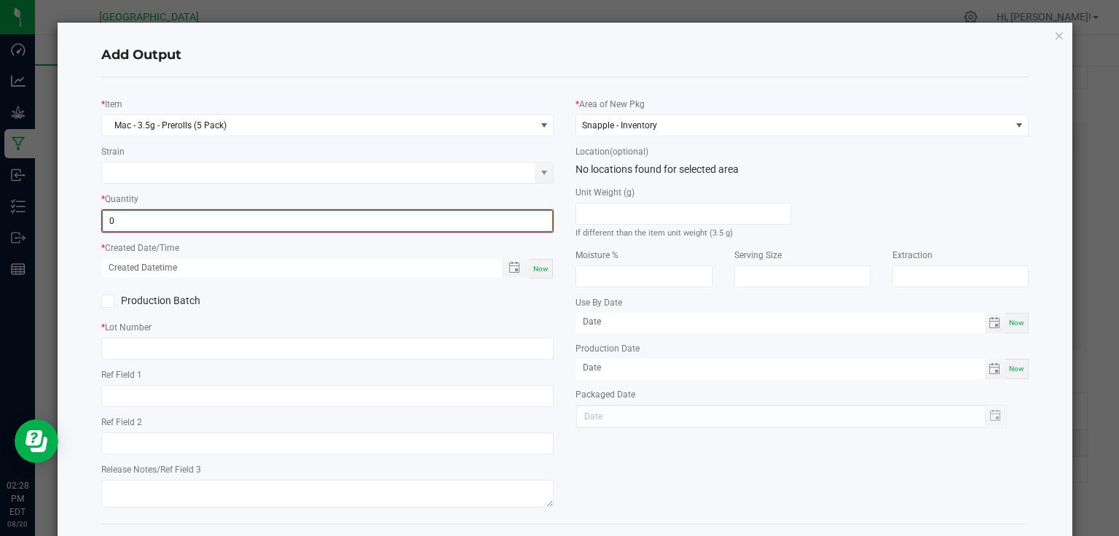
click at [229, 228] on input "0" at bounding box center [328, 221] width 450 height 20
type input "317 ea"
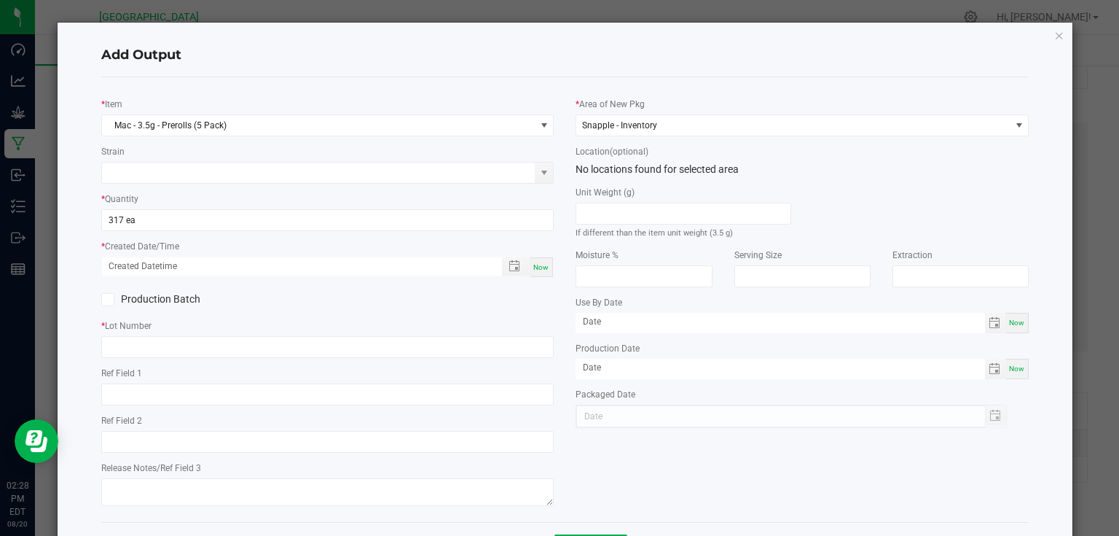
click at [544, 270] on span "Now" at bounding box center [540, 267] width 15 height 8
type input "[DATE] 2:28 PM"
type input "[DATE]"
click at [531, 337] on input "text" at bounding box center [327, 347] width 453 height 22
type input "25-PR000-2"
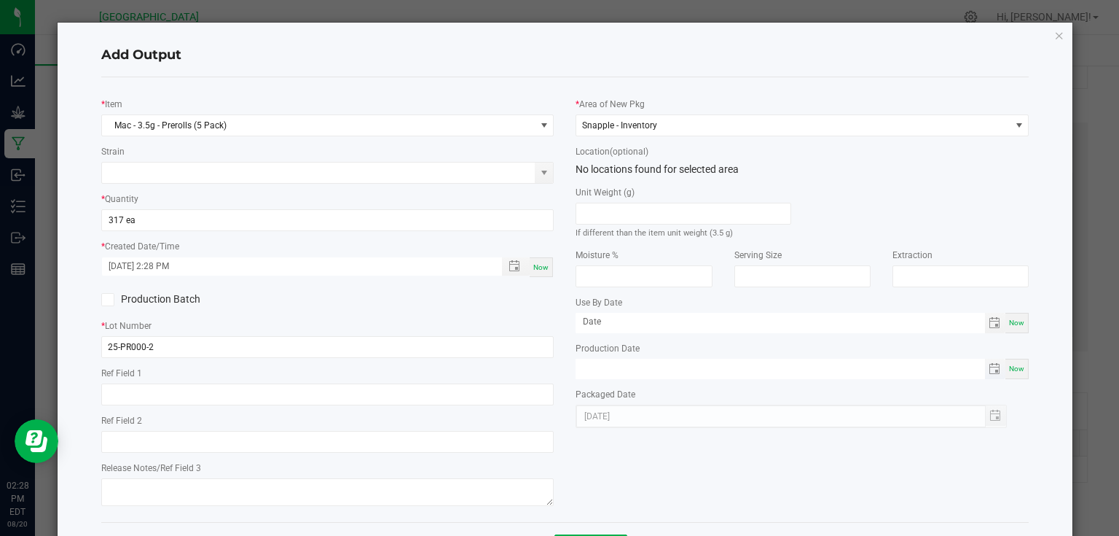
type input "month/day/year"
click at [576, 375] on input "month/day/year" at bounding box center [780, 368] width 409 height 18
click at [566, 384] on div "* Area of New Pkg Snapple - Inventory Location (optional) No locations found fo…" at bounding box center [802, 258] width 475 height 339
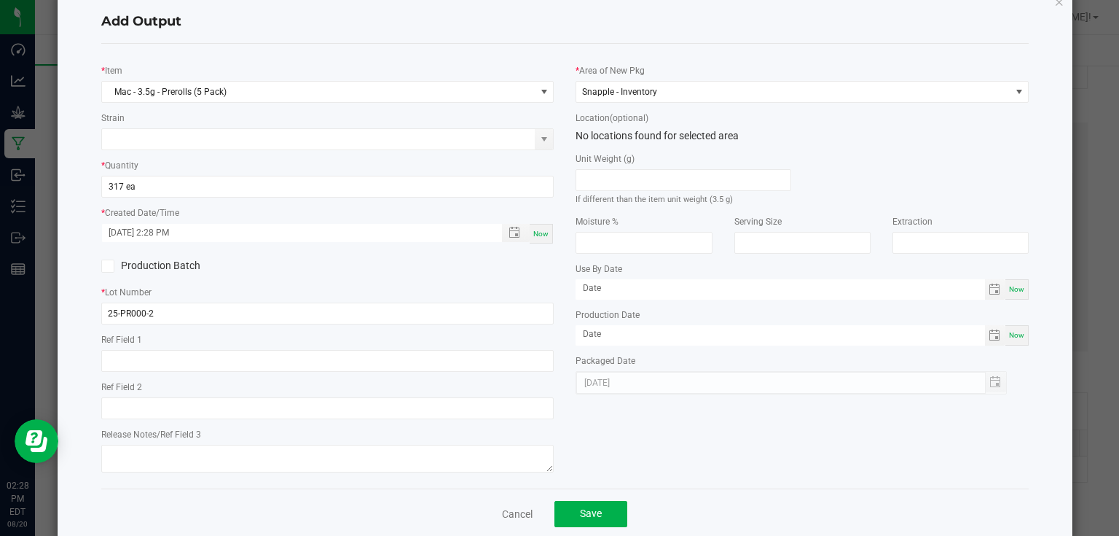
scroll to position [59, 0]
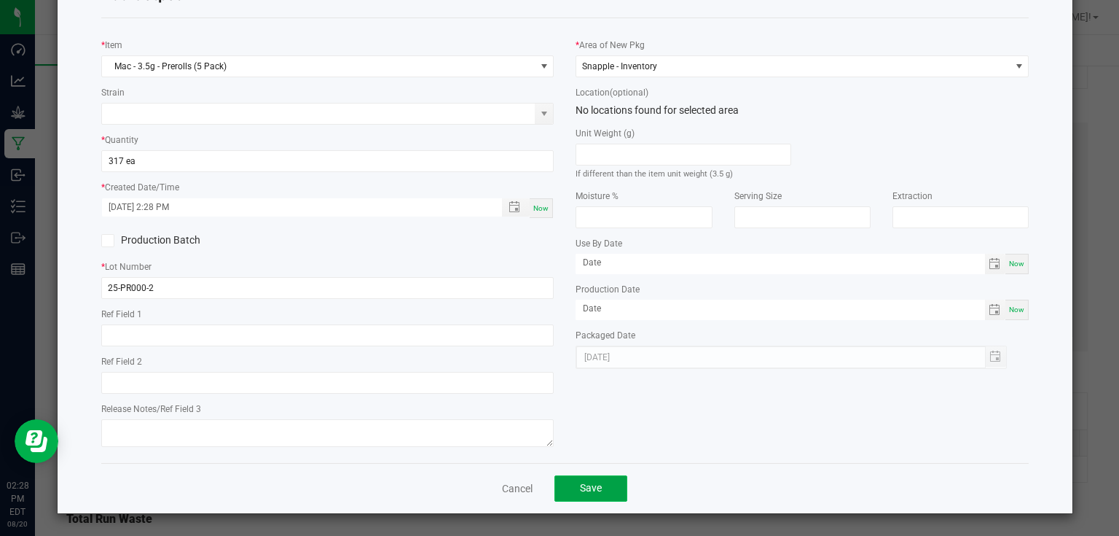
click at [580, 487] on span "Save" at bounding box center [591, 488] width 22 height 12
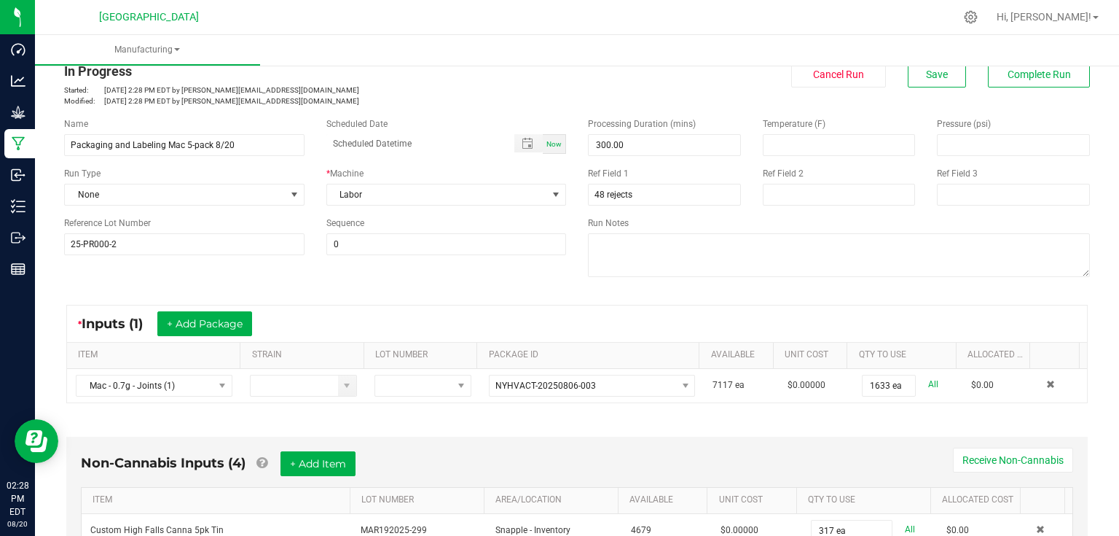
scroll to position [0, 0]
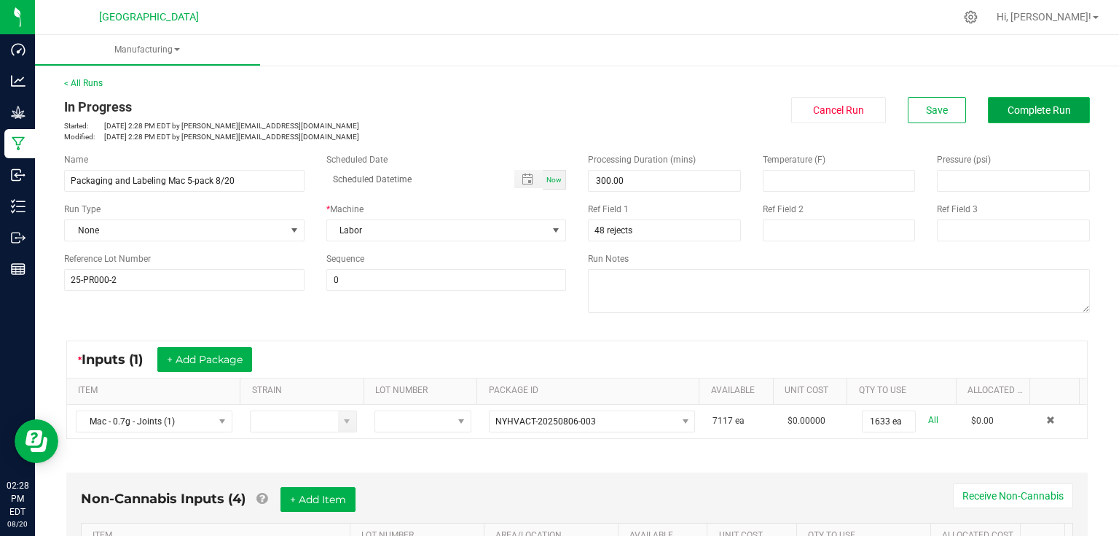
click at [1017, 116] on button "Complete Run" at bounding box center [1039, 110] width 102 height 26
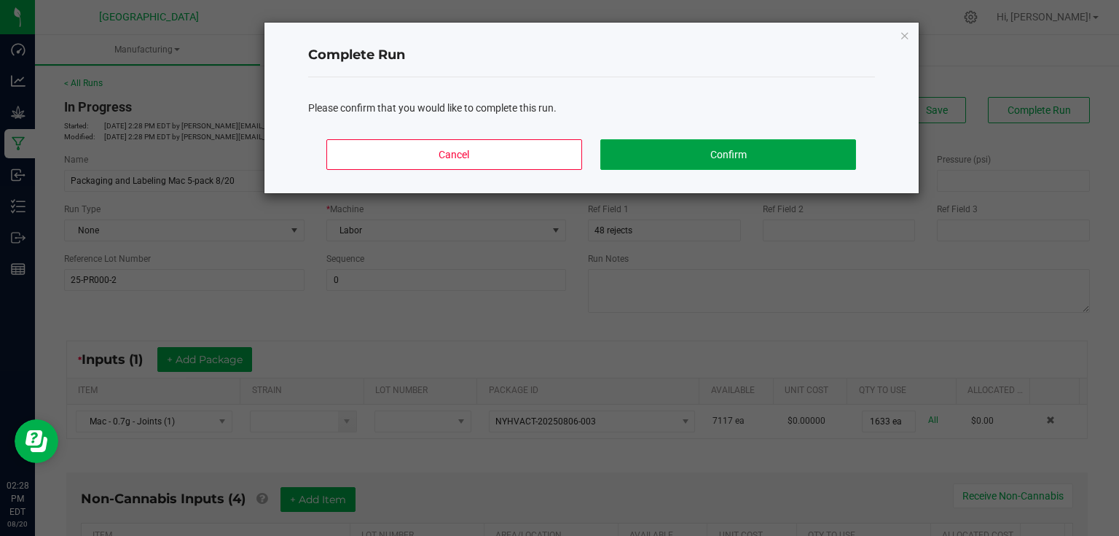
click at [842, 157] on button "Confirm" at bounding box center [727, 154] width 255 height 31
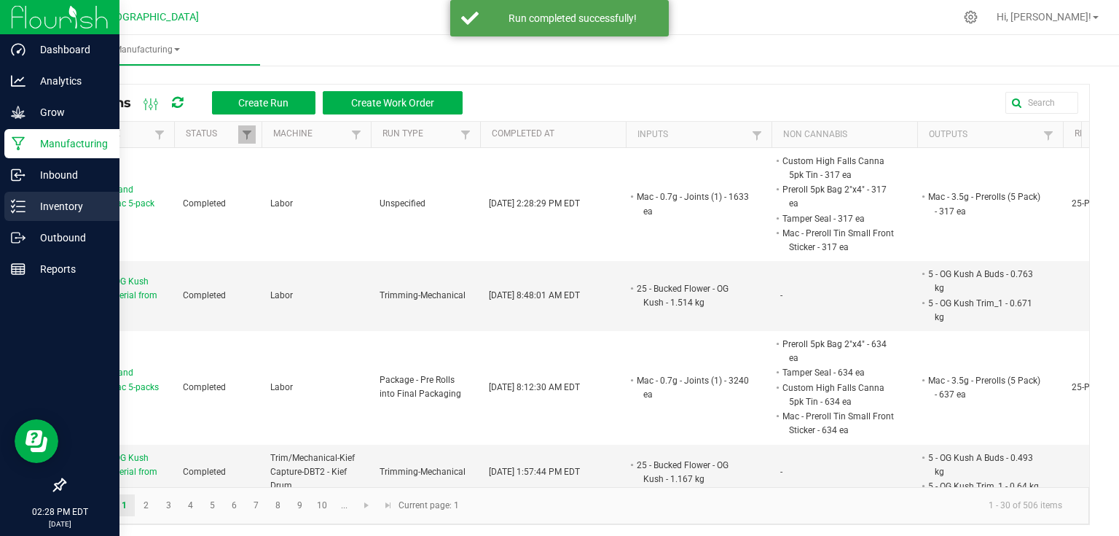
click at [33, 201] on p "Inventory" at bounding box center [69, 205] width 87 height 17
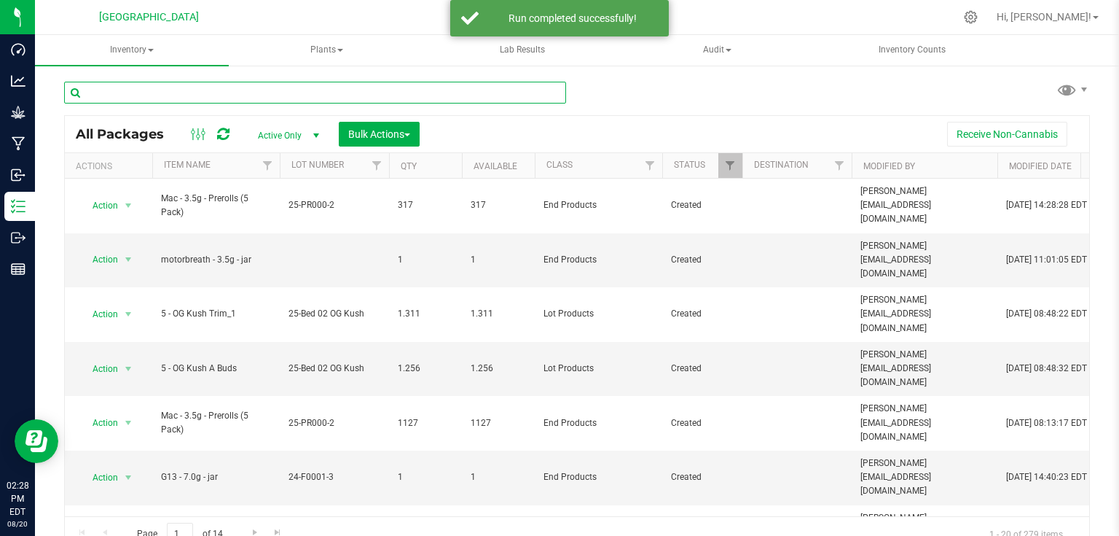
click at [236, 94] on input "text" at bounding box center [315, 93] width 502 height 22
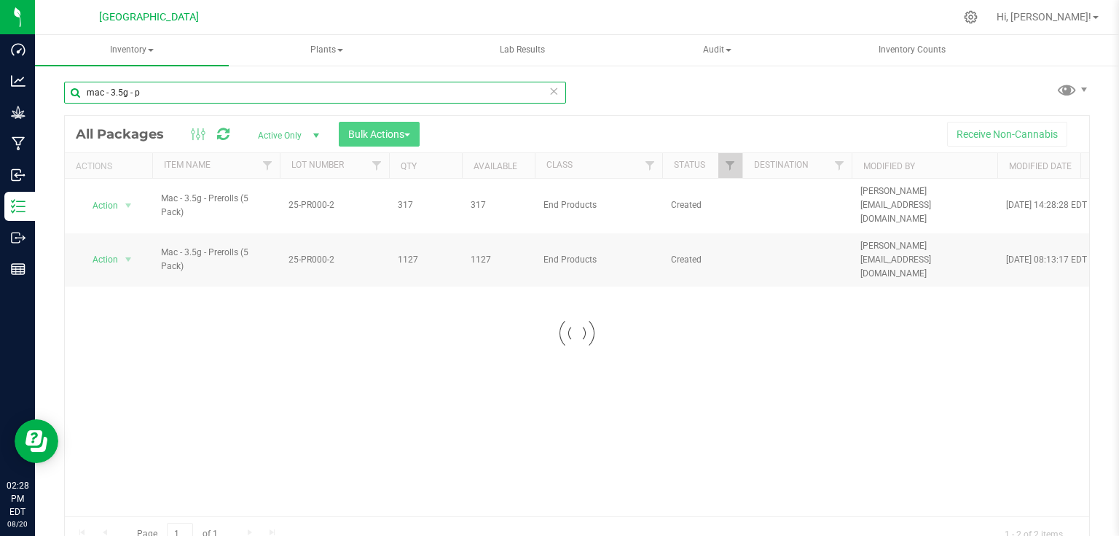
type input "mac - 3.5g - p"
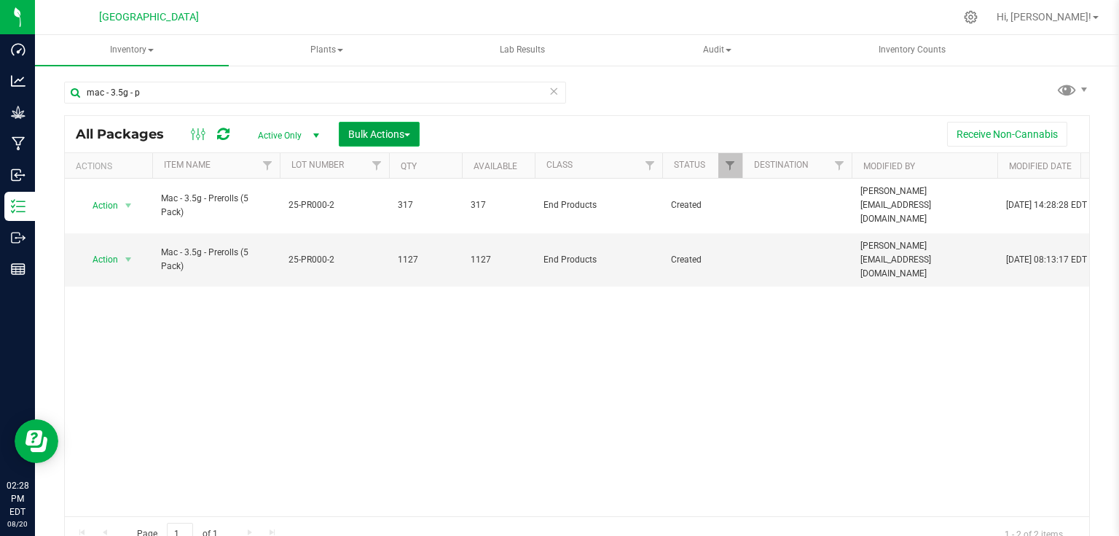
click at [409, 127] on button "Bulk Actions" at bounding box center [379, 134] width 81 height 25
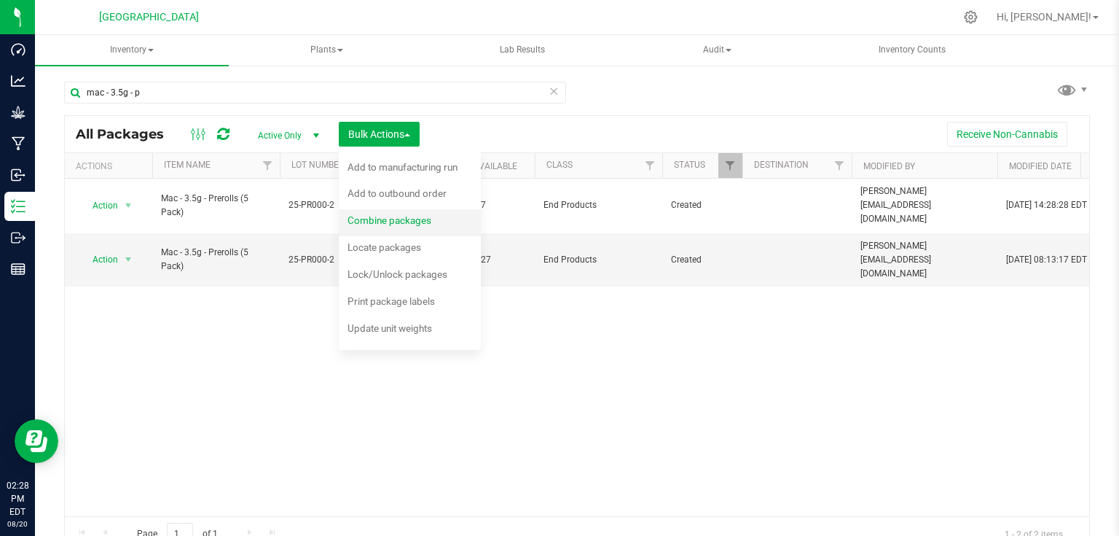
click at [383, 216] on span "Combine packages" at bounding box center [390, 220] width 84 height 12
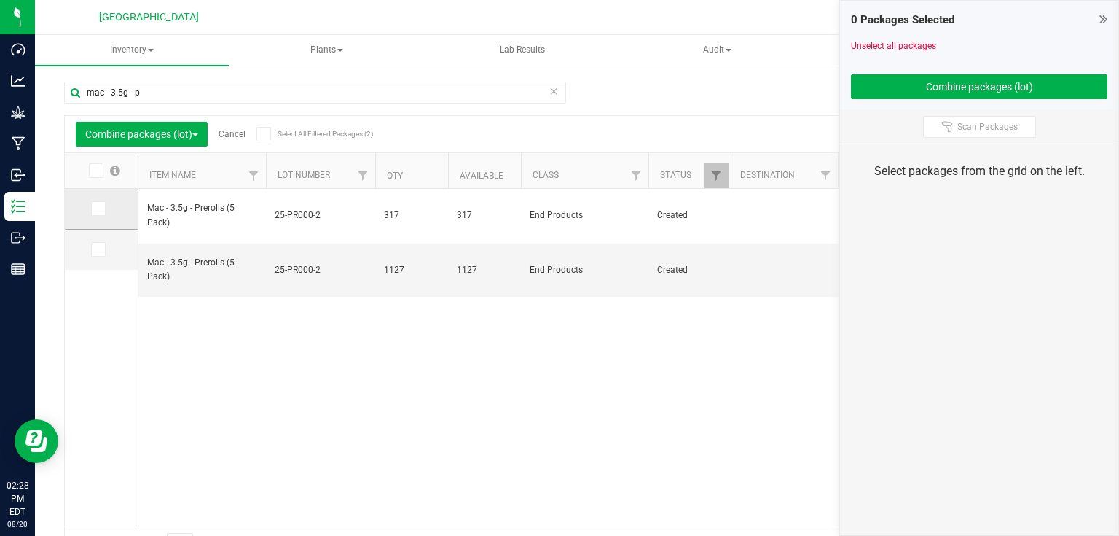
click at [99, 208] on icon at bounding box center [97, 208] width 9 height 0
click at [0, 0] on input "checkbox" at bounding box center [0, 0] width 0 height 0
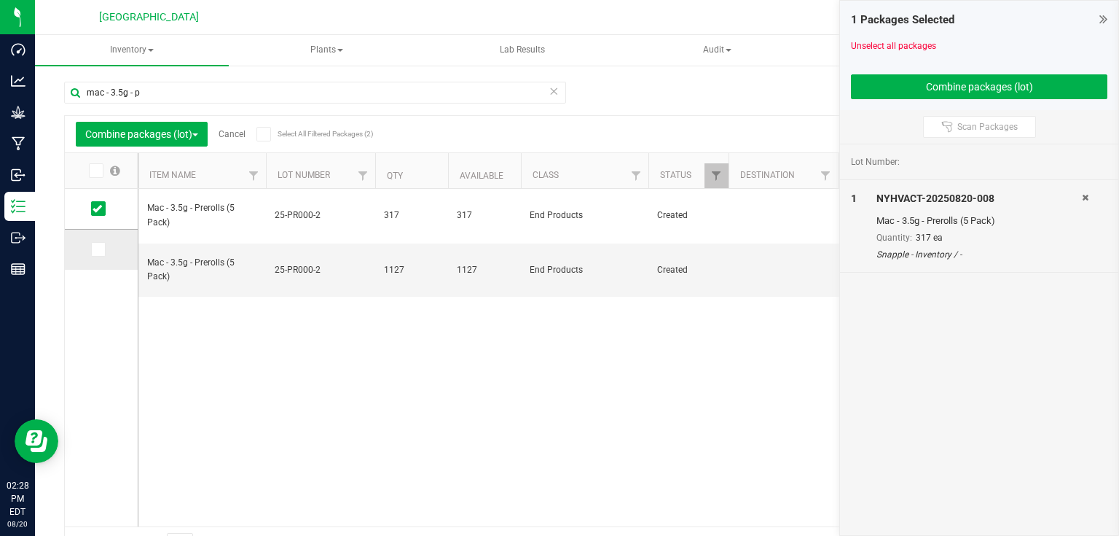
click at [95, 249] on icon at bounding box center [97, 249] width 9 height 0
click at [0, 0] on input "checkbox" at bounding box center [0, 0] width 0 height 0
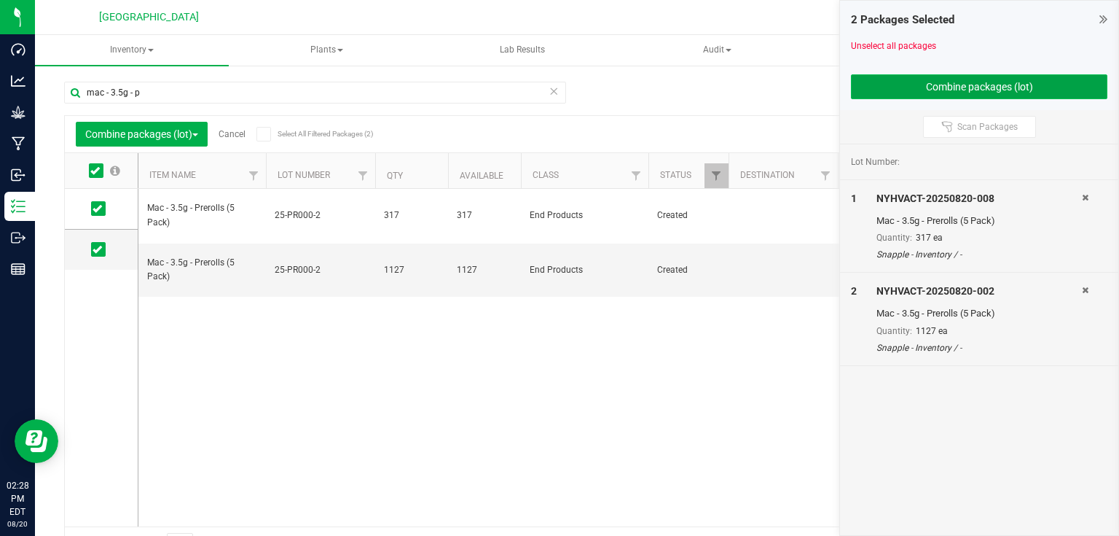
click at [886, 93] on button "Combine packages (lot)" at bounding box center [979, 86] width 257 height 25
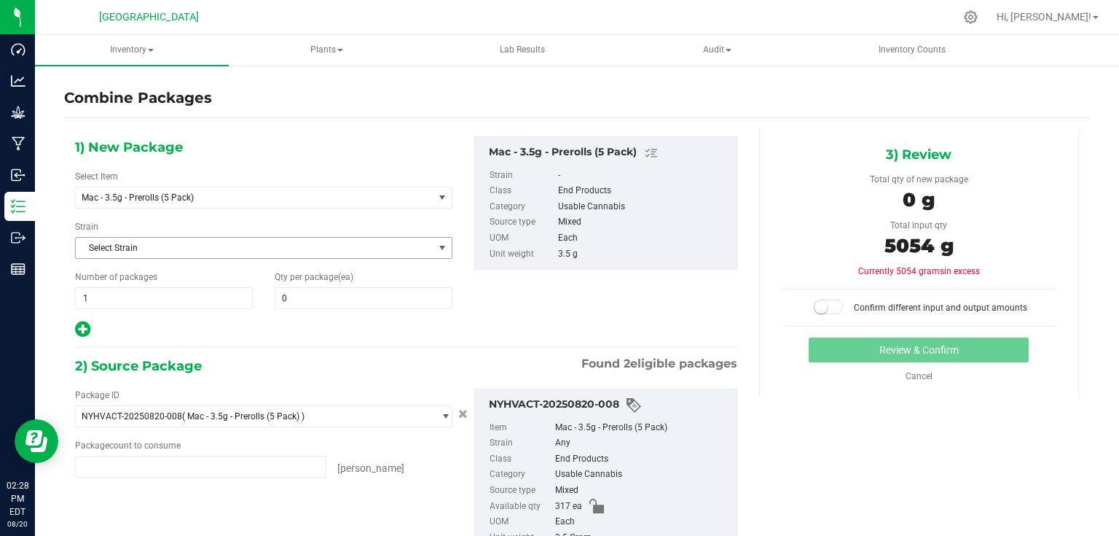
type input "317 ea"
type input "1127 ea"
click at [300, 297] on span at bounding box center [364, 298] width 178 height 22
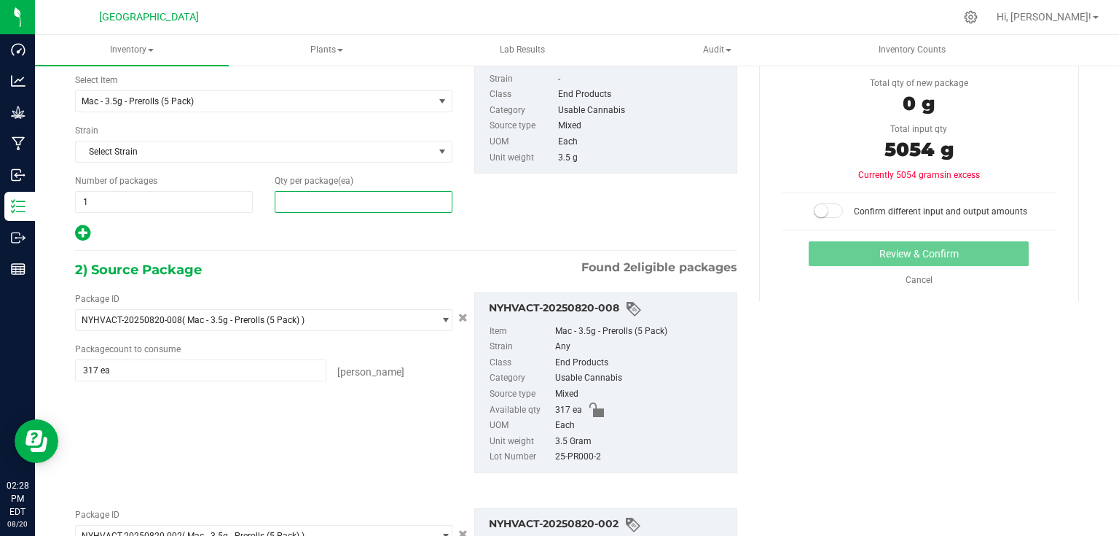
scroll to position [175, 0]
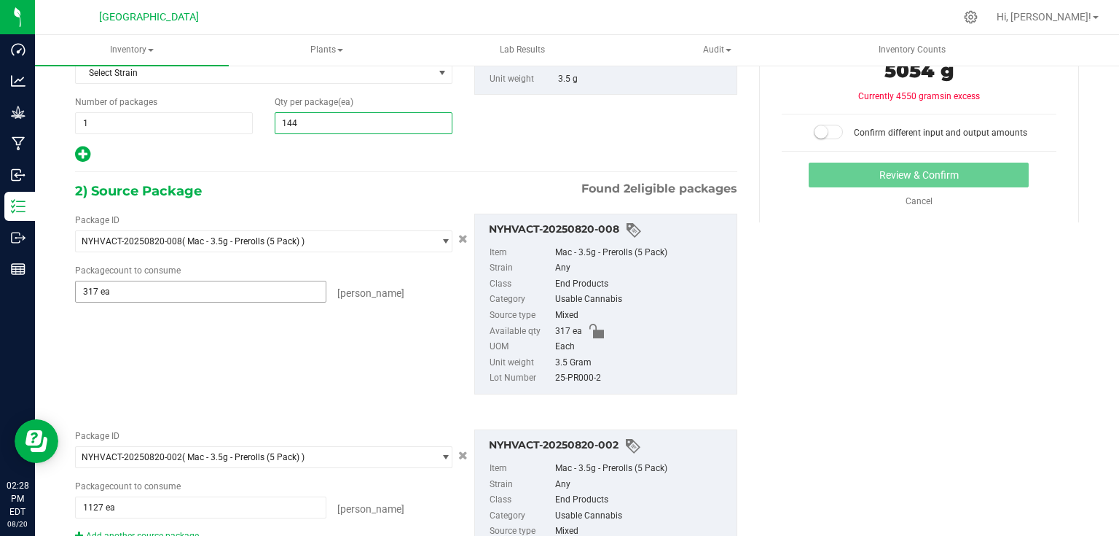
type input "1444"
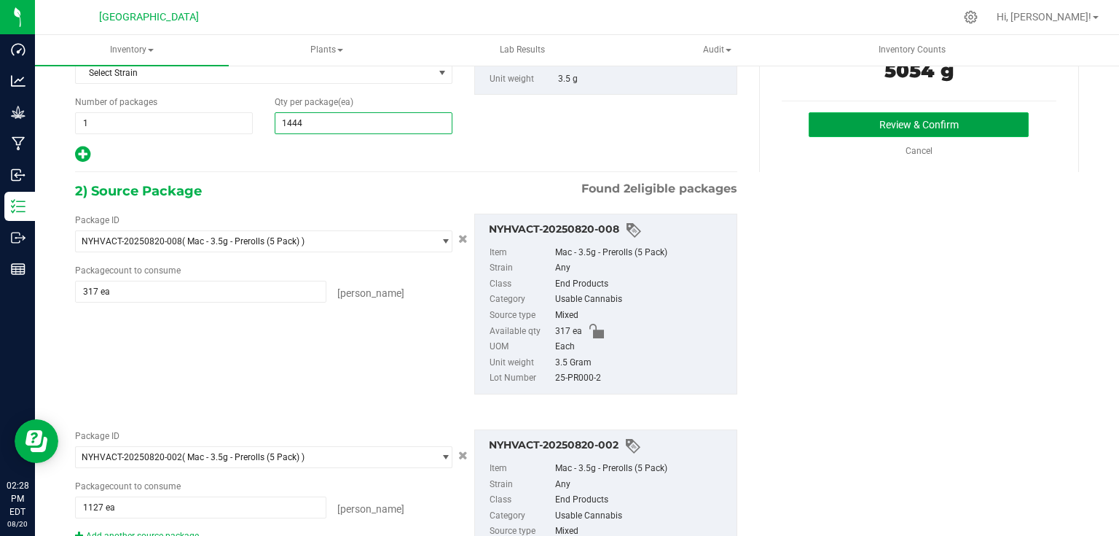
type input "1,444"
click at [840, 123] on button "Review & Confirm" at bounding box center [919, 124] width 220 height 25
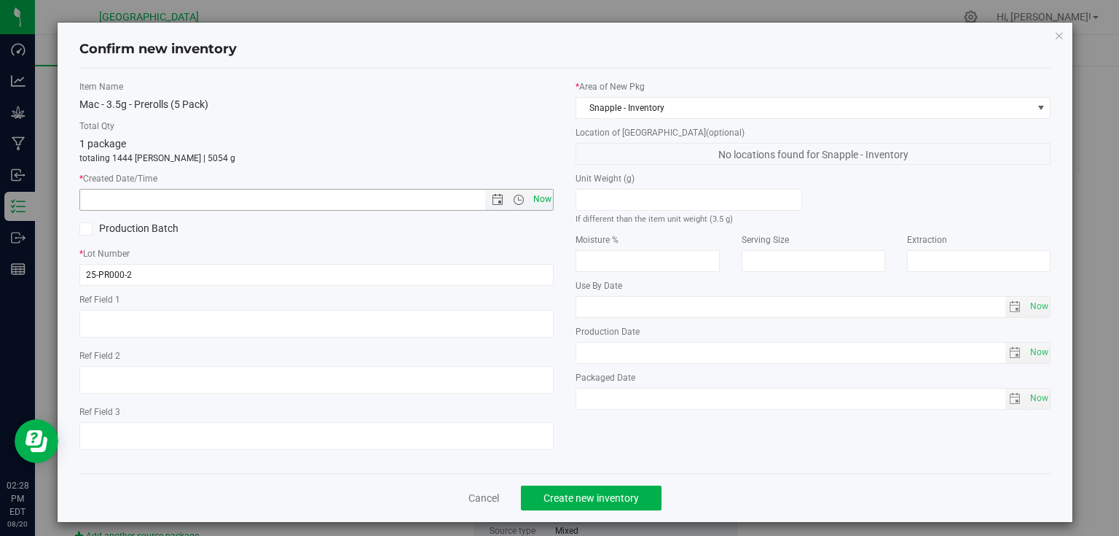
click at [542, 201] on span "Now" at bounding box center [542, 199] width 25 height 21
type input "[DATE] 2:28 PM"
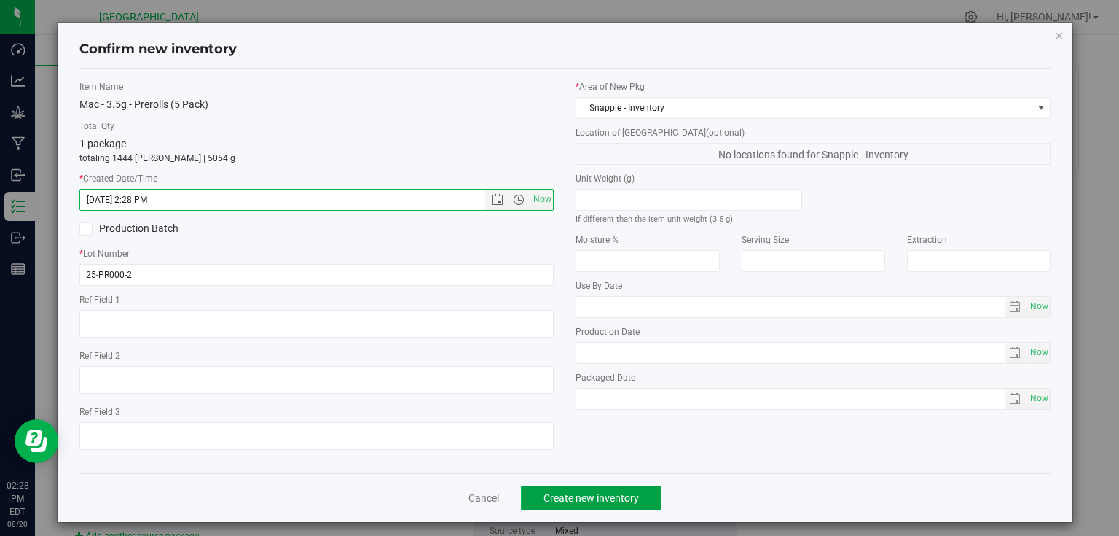
click at [572, 489] on button "Create new inventory" at bounding box center [591, 497] width 141 height 25
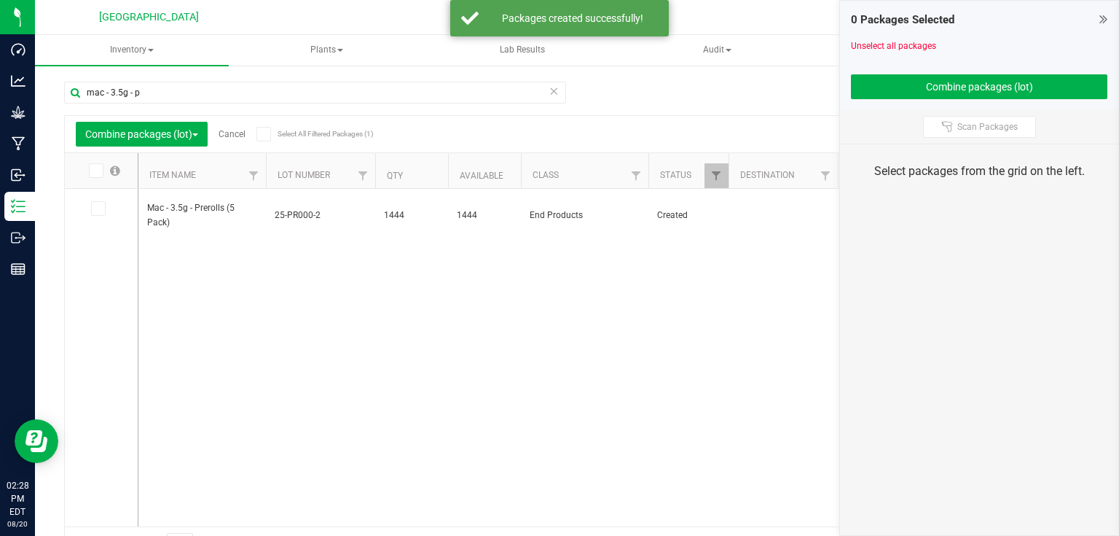
click at [1103, 15] on icon at bounding box center [1104, 19] width 8 height 15
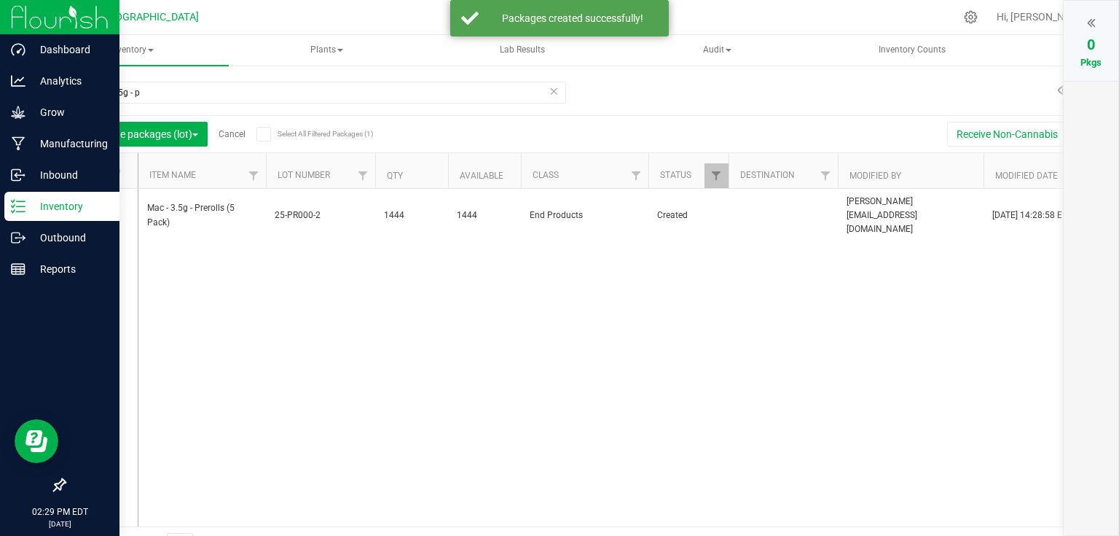
click at [43, 199] on p "Inventory" at bounding box center [69, 205] width 87 height 17
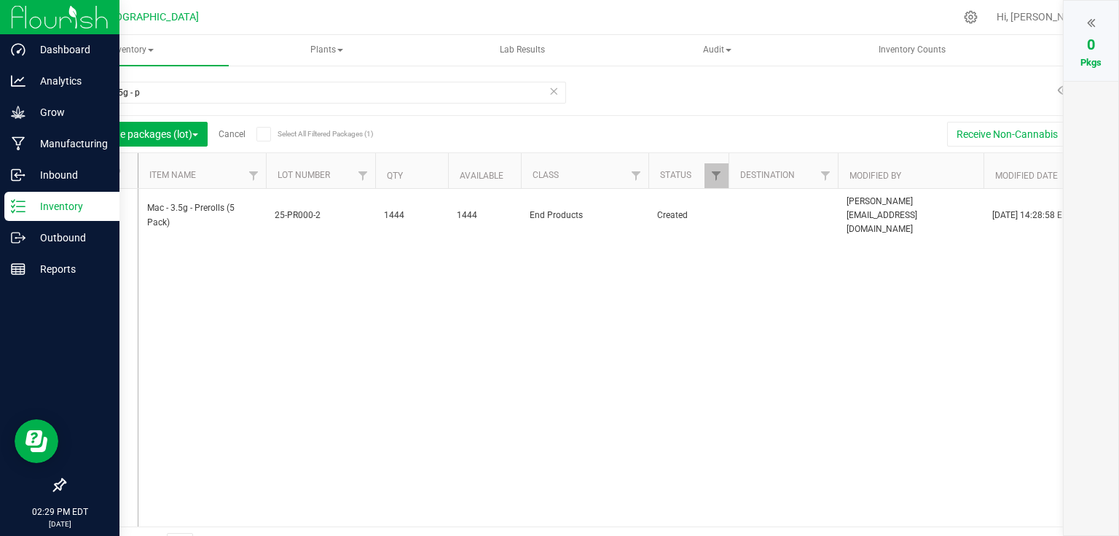
click at [54, 21] on img at bounding box center [60, 17] width 98 height 34
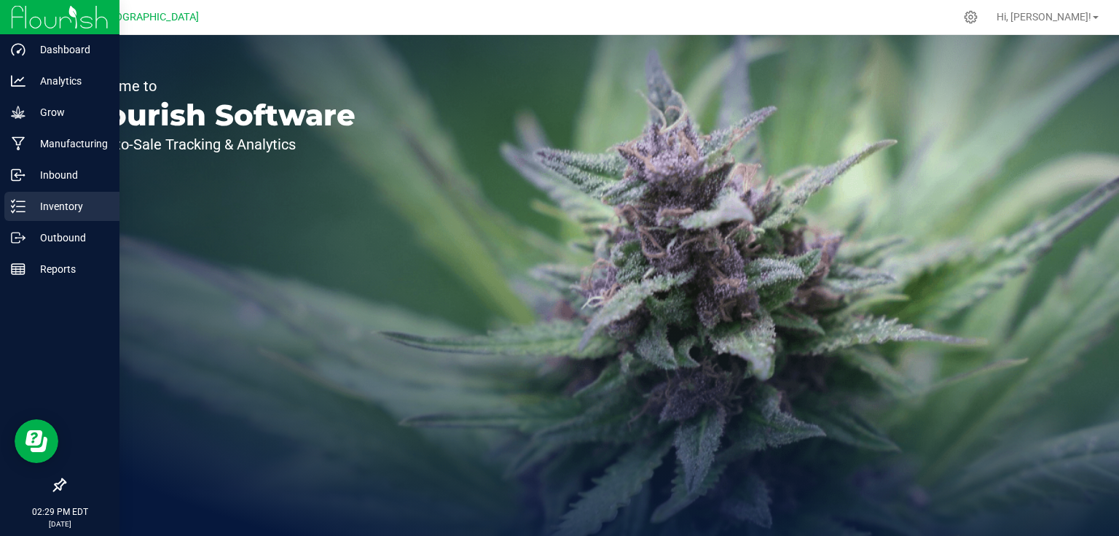
click at [38, 215] on div "Inventory" at bounding box center [61, 206] width 115 height 29
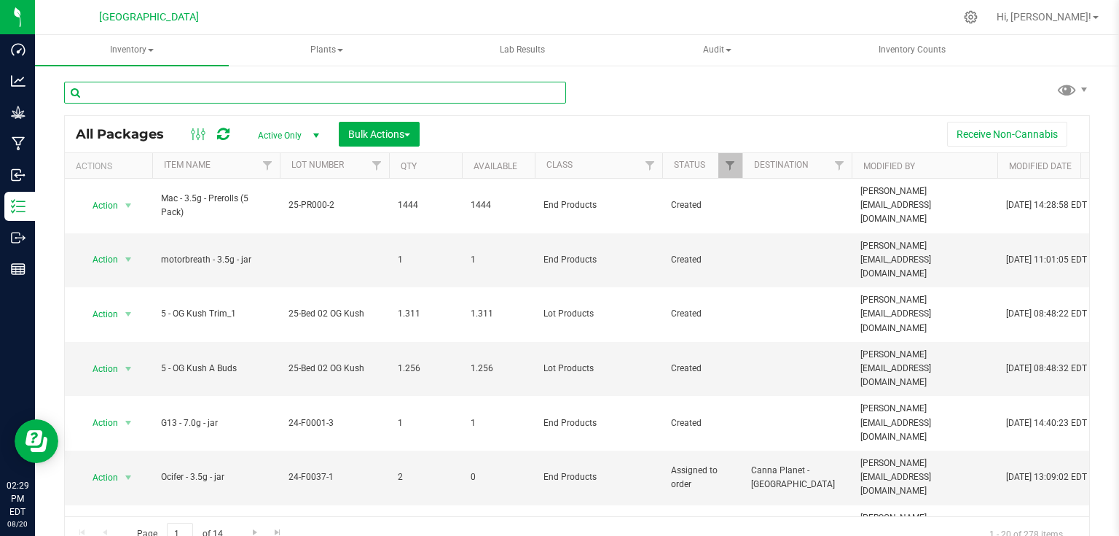
click at [269, 82] on input "text" at bounding box center [315, 93] width 502 height 22
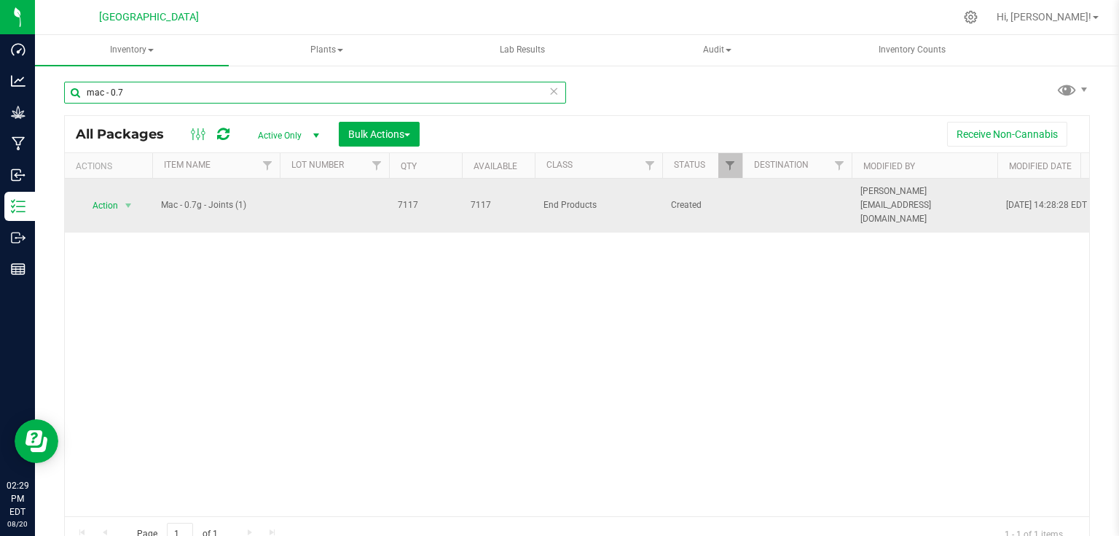
type input "mac - 0.7"
click at [137, 195] on div "Action Action Adjust qty Create package Edit attributes Global inventory Locate…" at bounding box center [109, 205] width 70 height 20
click at [132, 200] on span "select" at bounding box center [128, 206] width 12 height 12
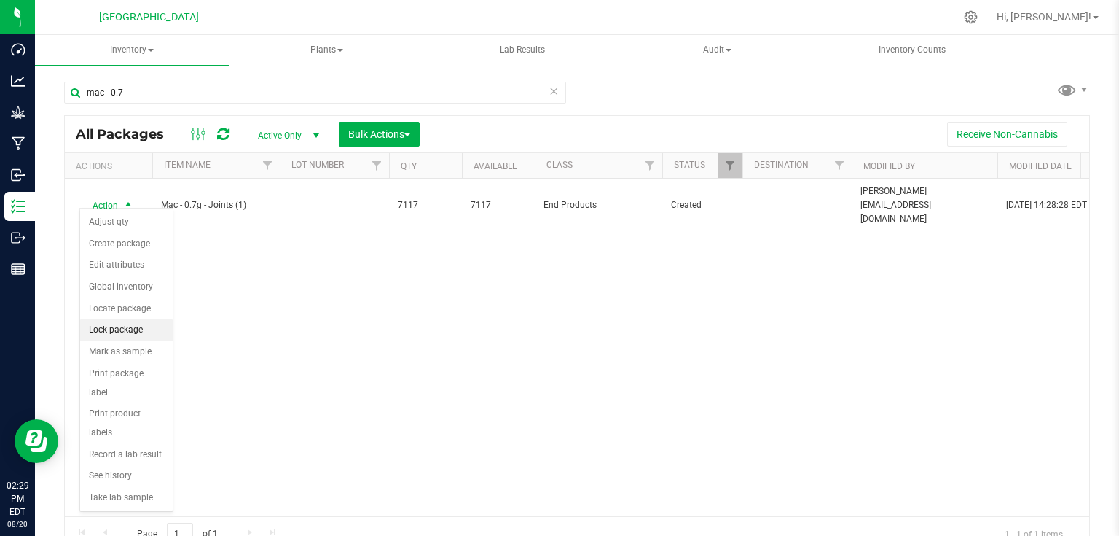
click at [131, 332] on li "Lock package" at bounding box center [126, 330] width 93 height 22
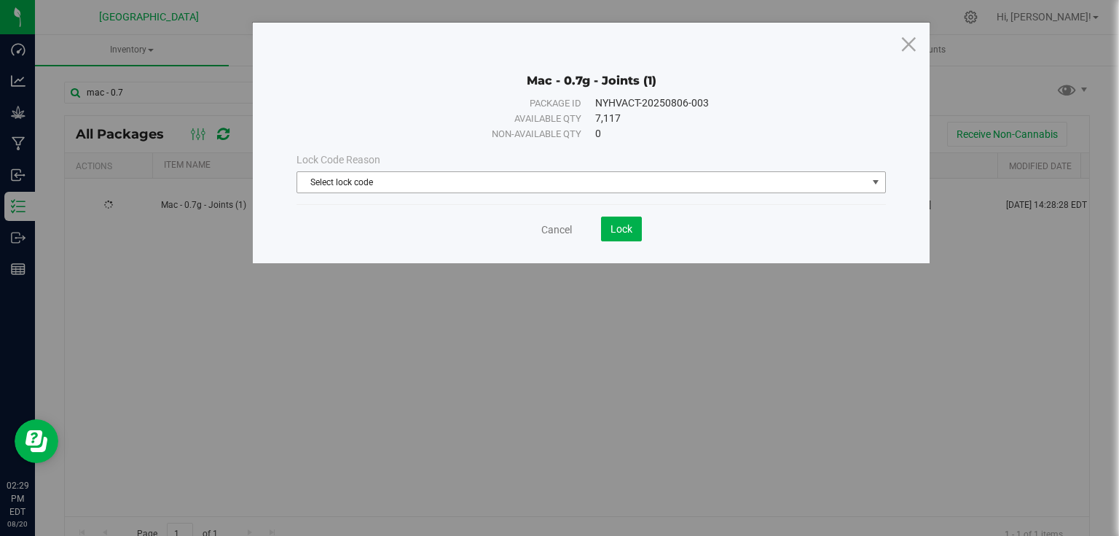
click at [334, 192] on div "Lock Code Reason Select lock code Select lock code Newly Received Quarantine Lo…" at bounding box center [591, 172] width 611 height 63
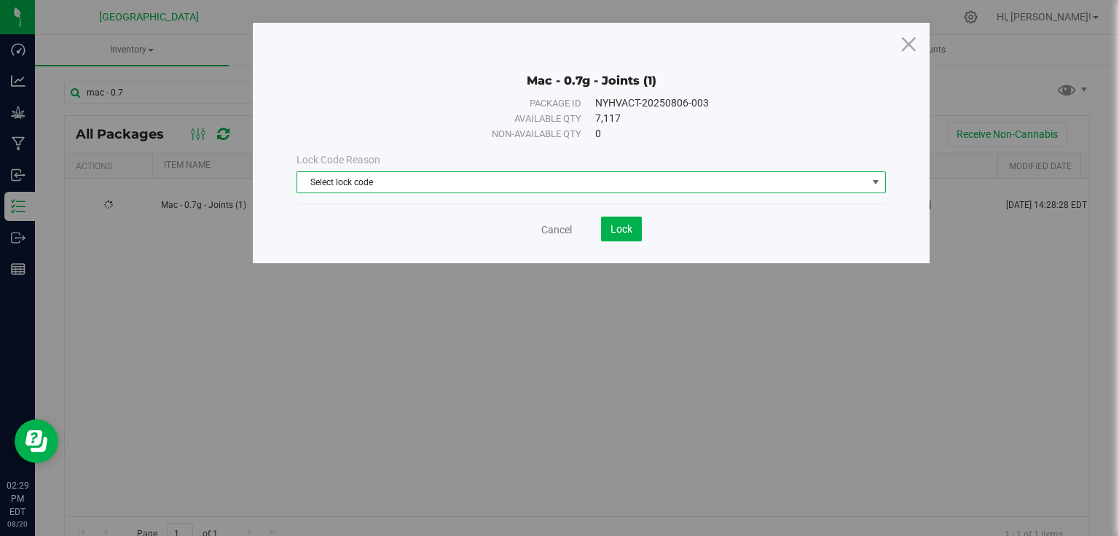
click at [353, 187] on span "Select lock code" at bounding box center [582, 182] width 570 height 20
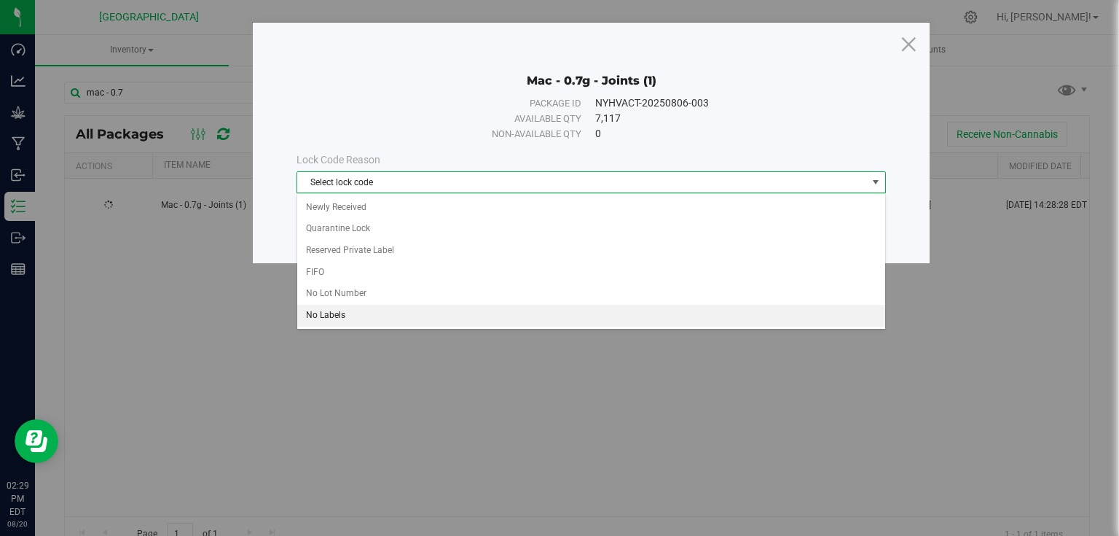
click at [317, 316] on li "No Labels" at bounding box center [591, 316] width 588 height 22
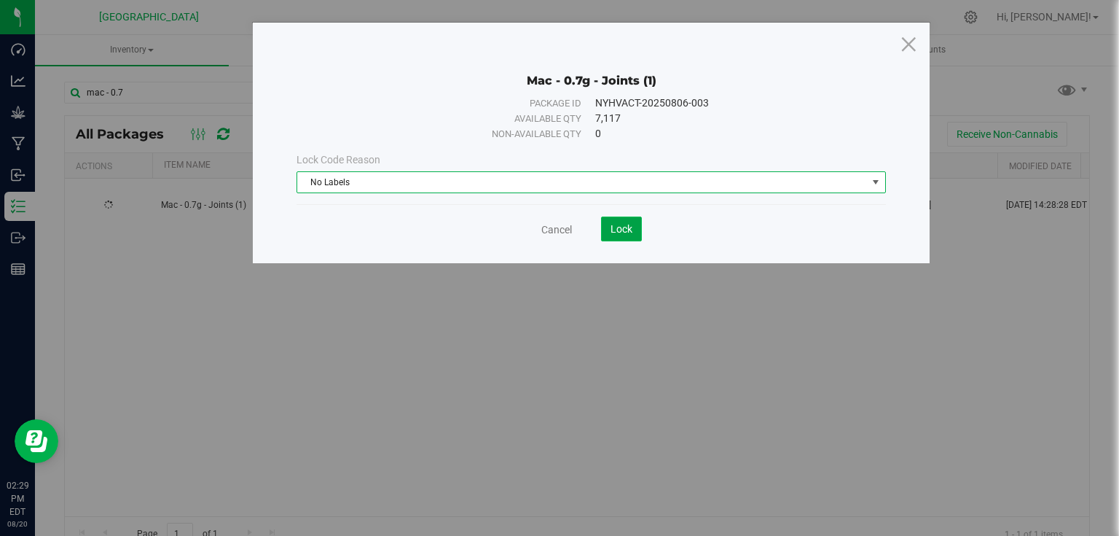
click at [622, 233] on span "Lock" at bounding box center [622, 229] width 22 height 12
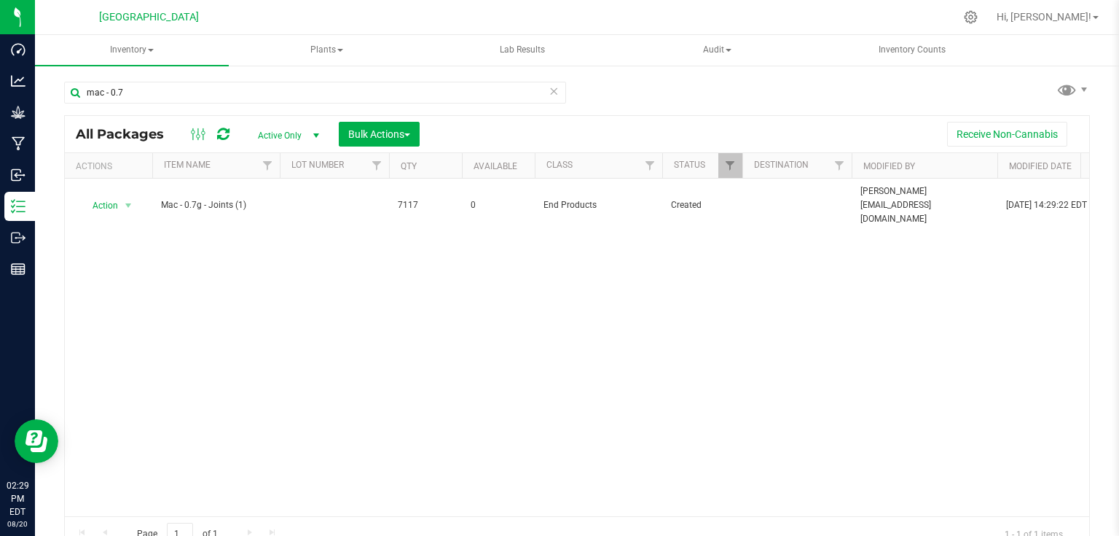
drag, startPoint x: 560, startPoint y: 273, endPoint x: 549, endPoint y: 275, distance: 10.6
click at [560, 273] on div "Action Action Edit attributes Global inventory Locate package Mark as sample Pr…" at bounding box center [577, 347] width 1025 height 337
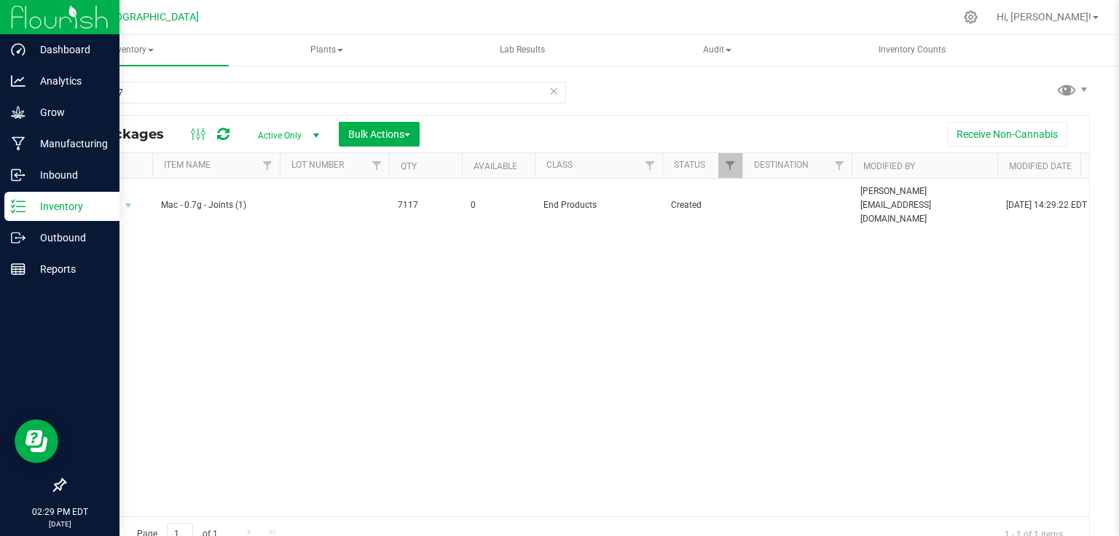
click at [28, 20] on img at bounding box center [60, 17] width 98 height 34
